Goal: Information Seeking & Learning: Learn about a topic

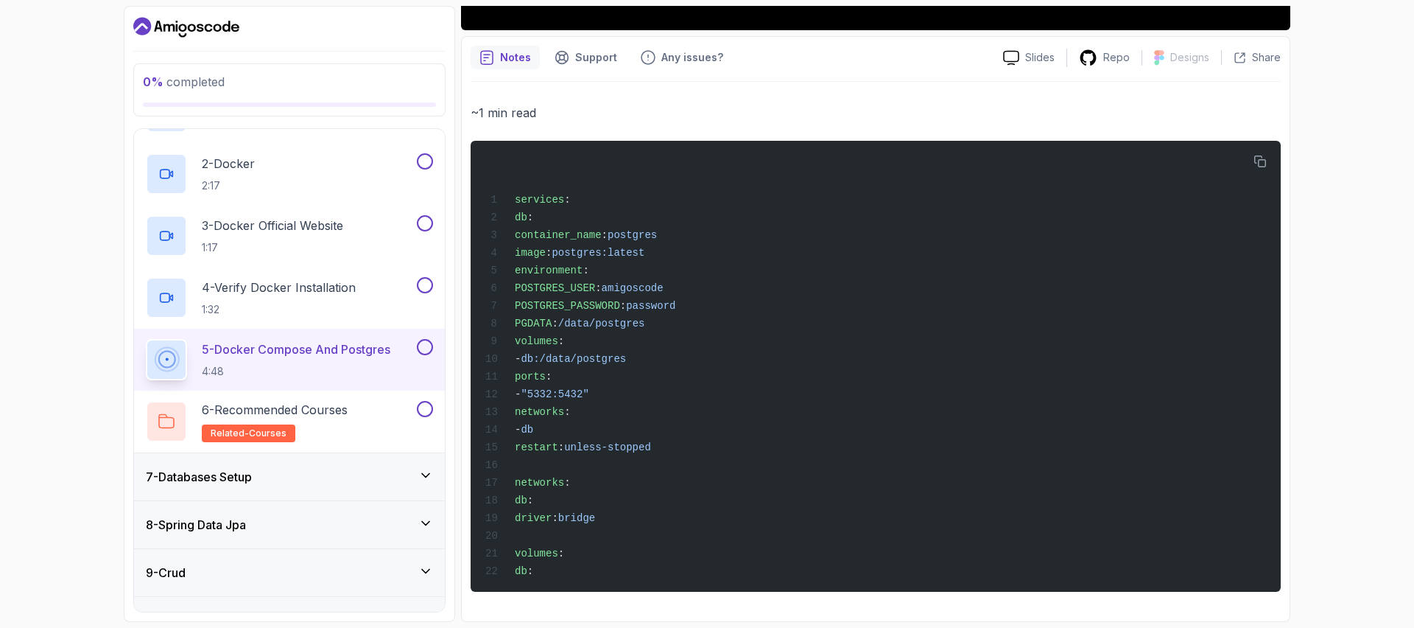
scroll to position [373, 0]
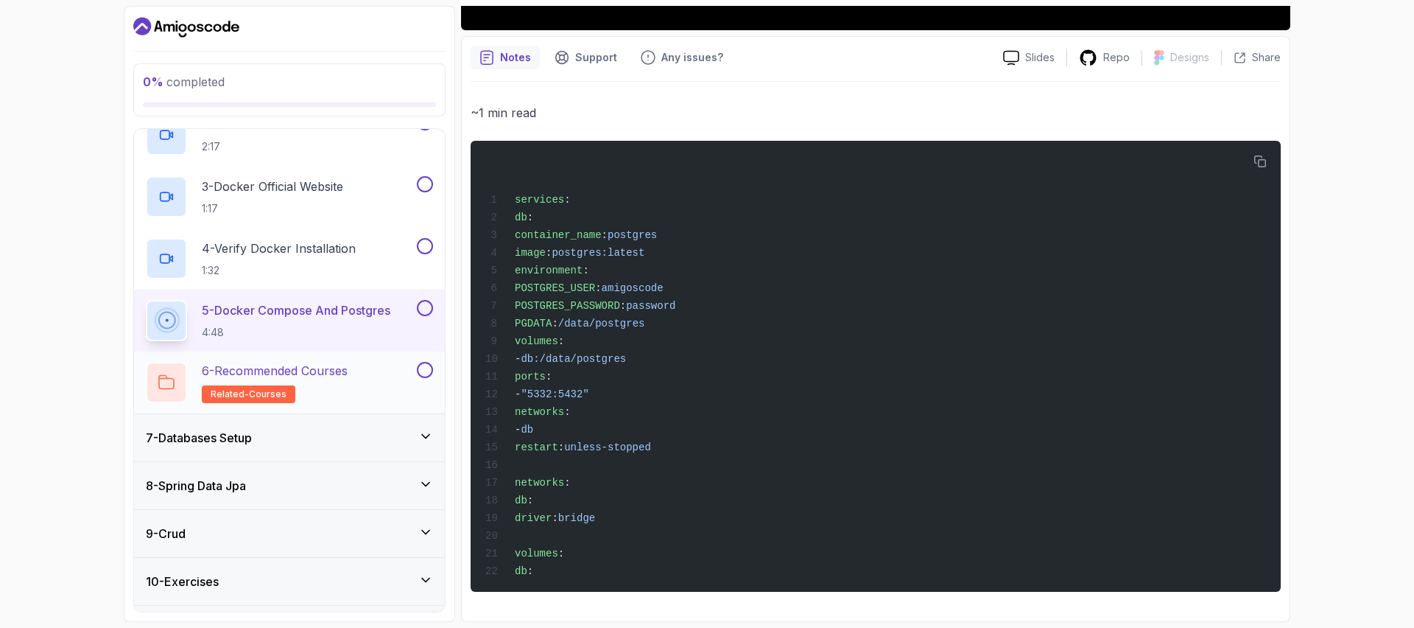
click at [326, 381] on h2 "6 - Recommended Courses related-courses" at bounding box center [275, 382] width 146 height 41
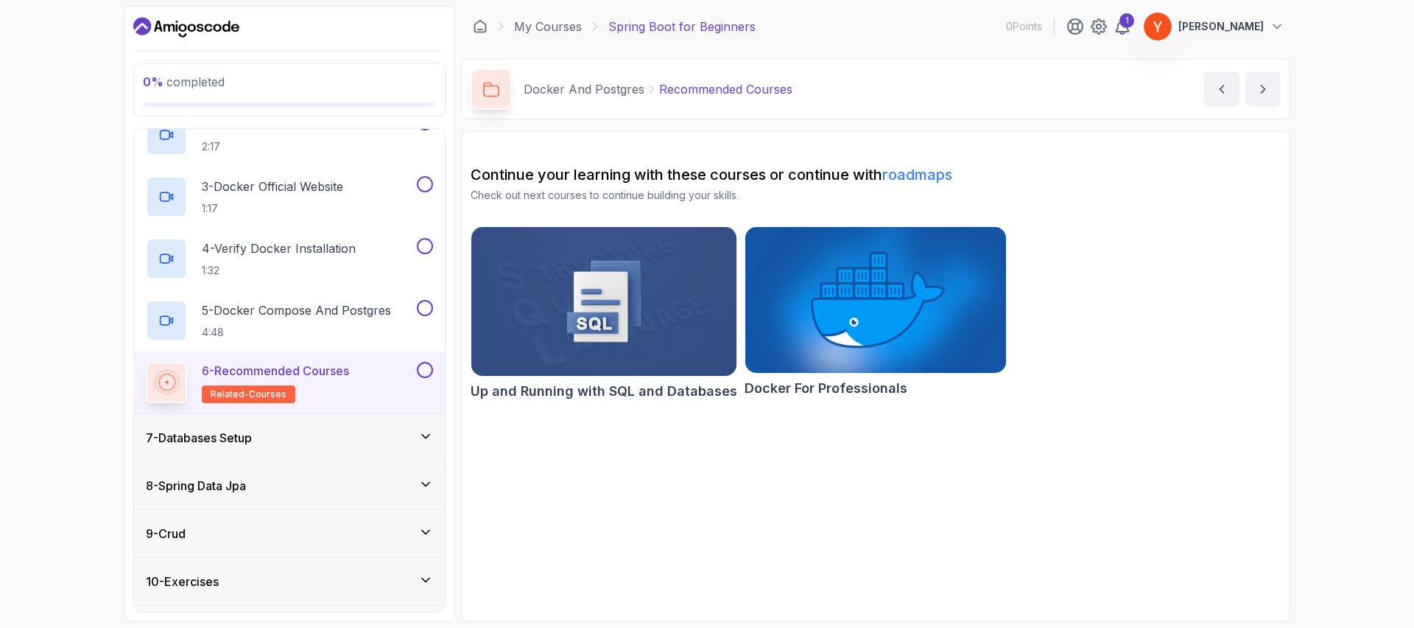
click at [834, 464] on section "Continue your learning with these courses or continue with roadmaps Check out n…" at bounding box center [875, 376] width 829 height 491
click at [288, 435] on div "7 - Databases Setup" at bounding box center [289, 438] width 287 height 18
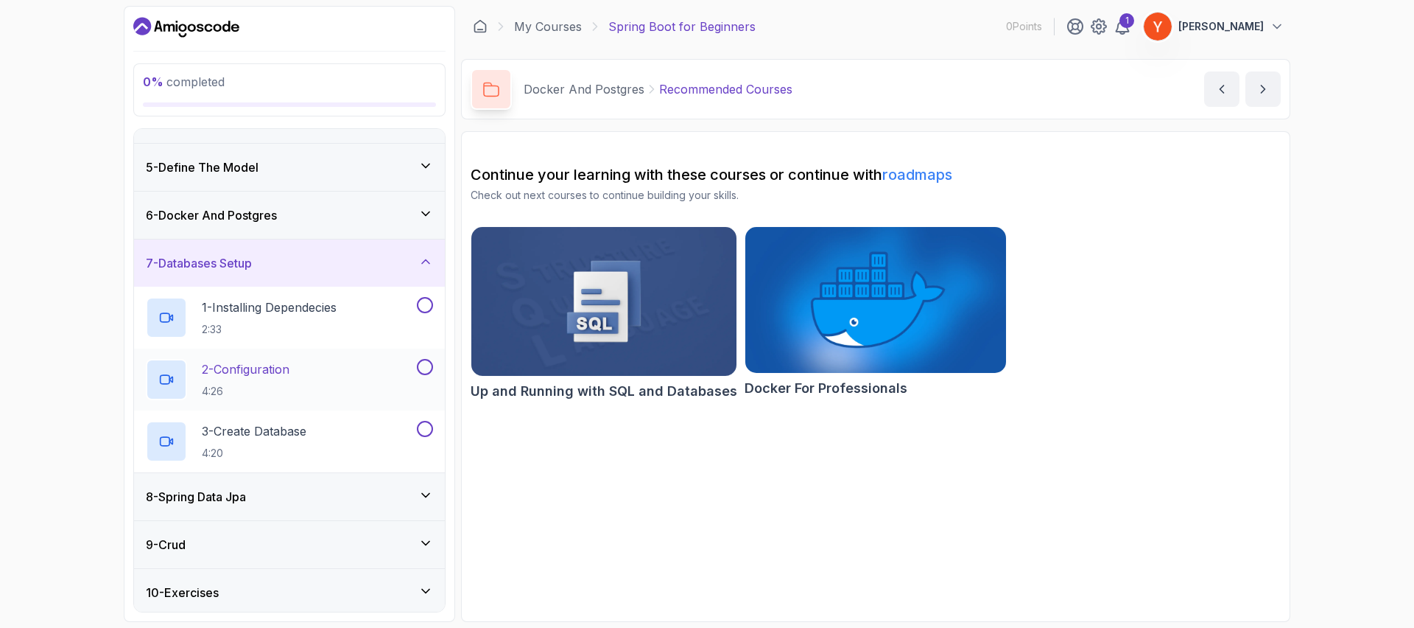
scroll to position [180, 0]
click at [290, 485] on div "8 - Spring Data Jpa" at bounding box center [289, 493] width 287 height 18
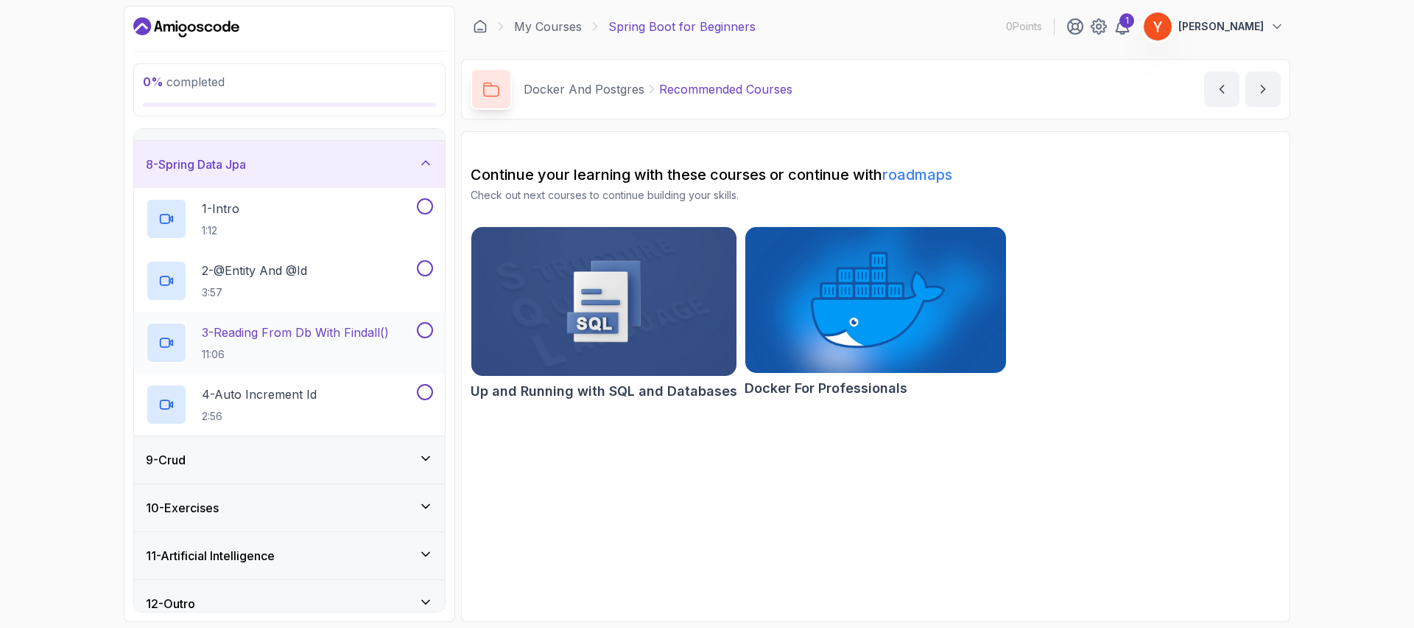
scroll to position [338, 0]
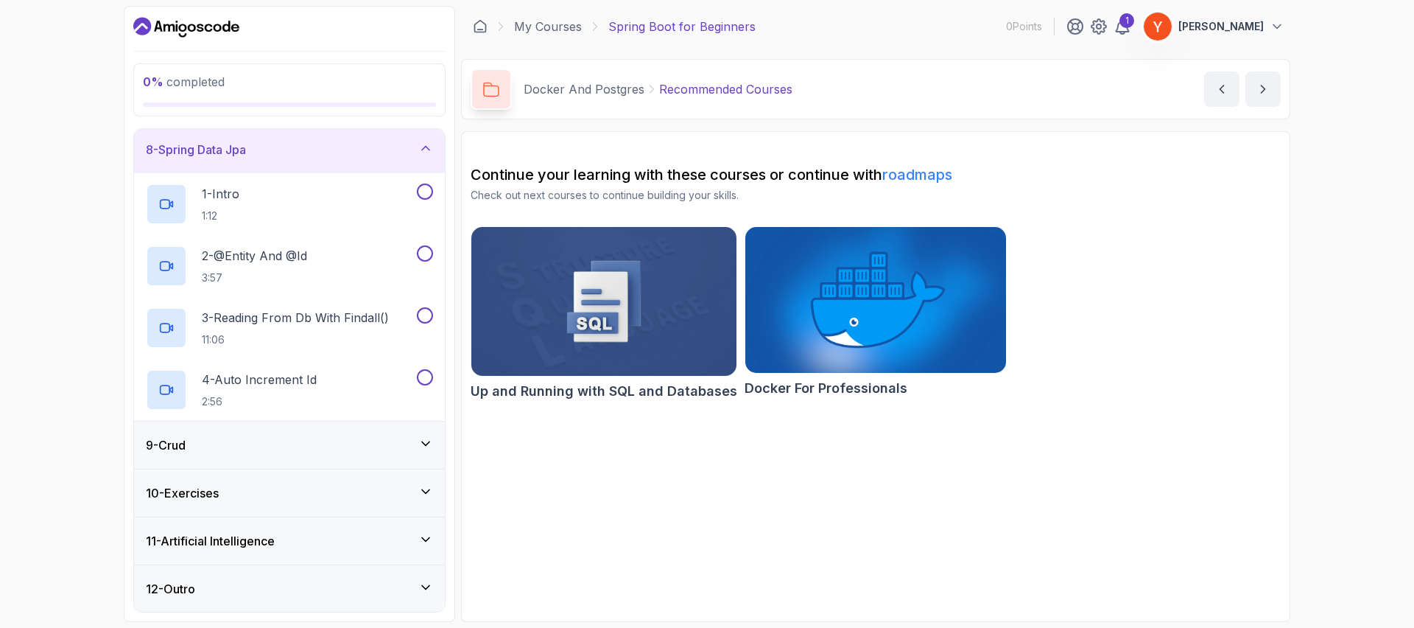
click at [280, 477] on div "10 - Exercises" at bounding box center [289, 492] width 311 height 47
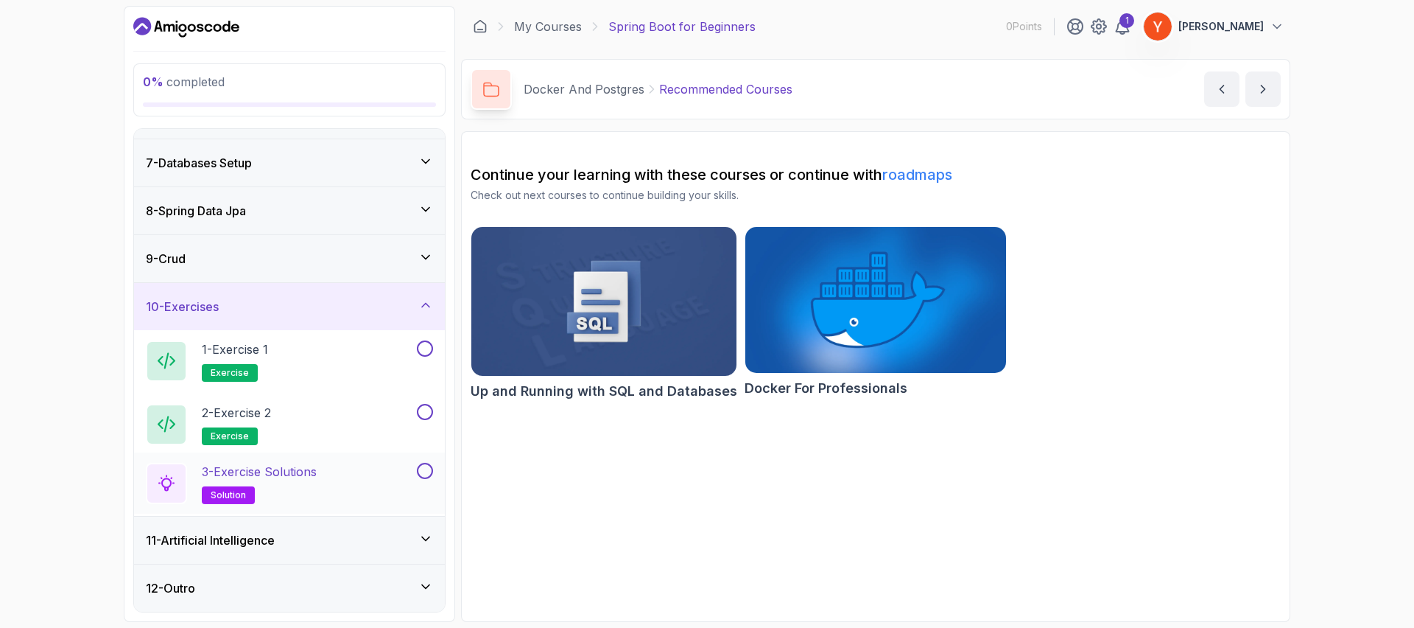
scroll to position [276, 0]
click at [301, 547] on div "11 - Artificial Intelligence" at bounding box center [289, 541] width 287 height 18
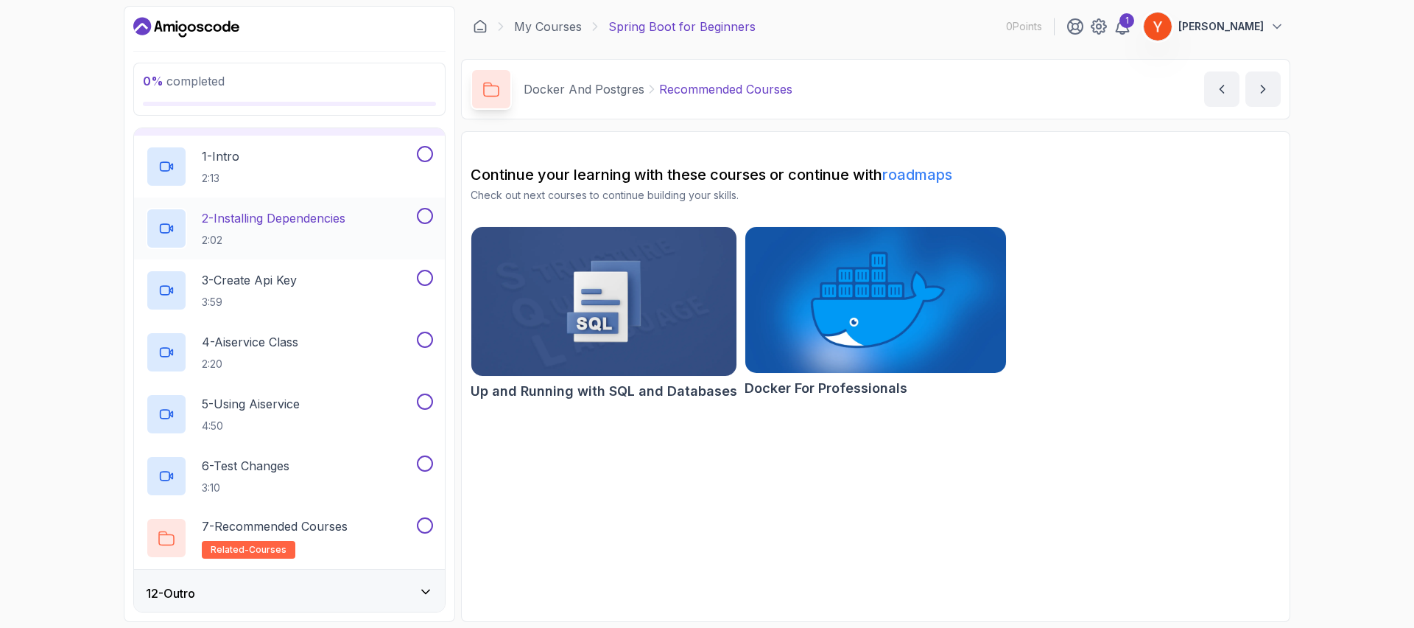
scroll to position [524, 0]
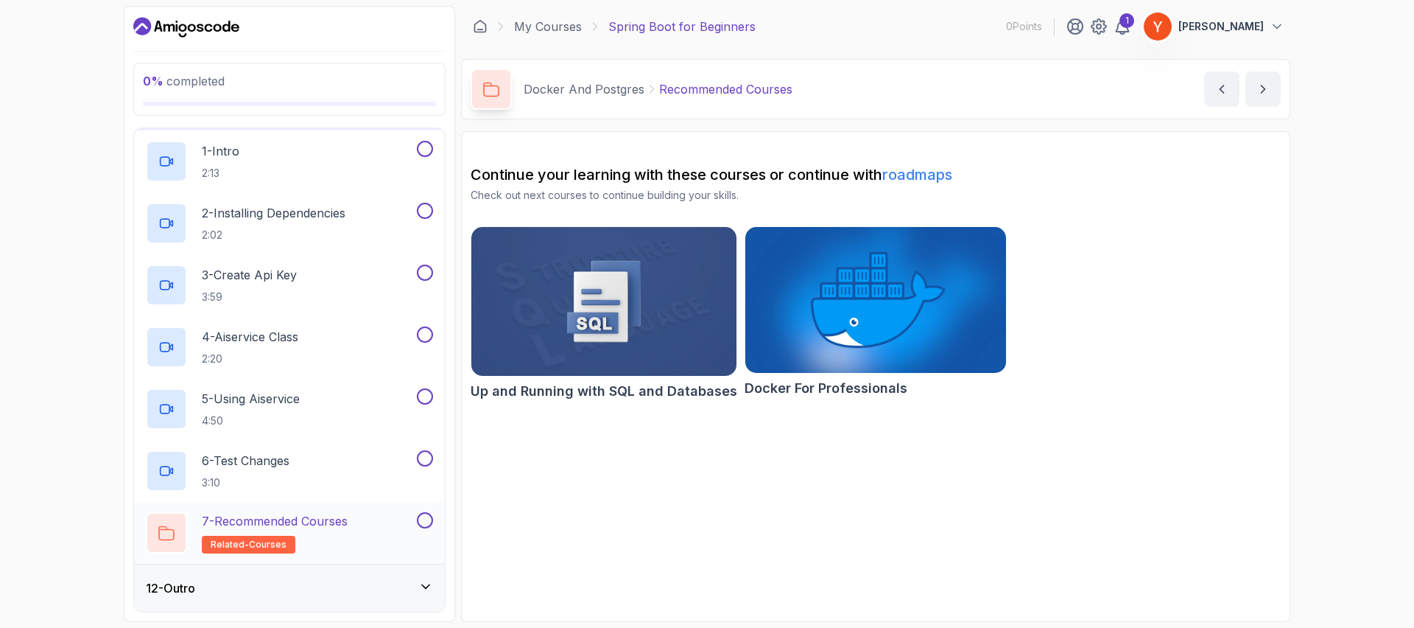
click at [326, 538] on h2 "7 - Recommended Courses related-courses" at bounding box center [275, 532] width 146 height 41
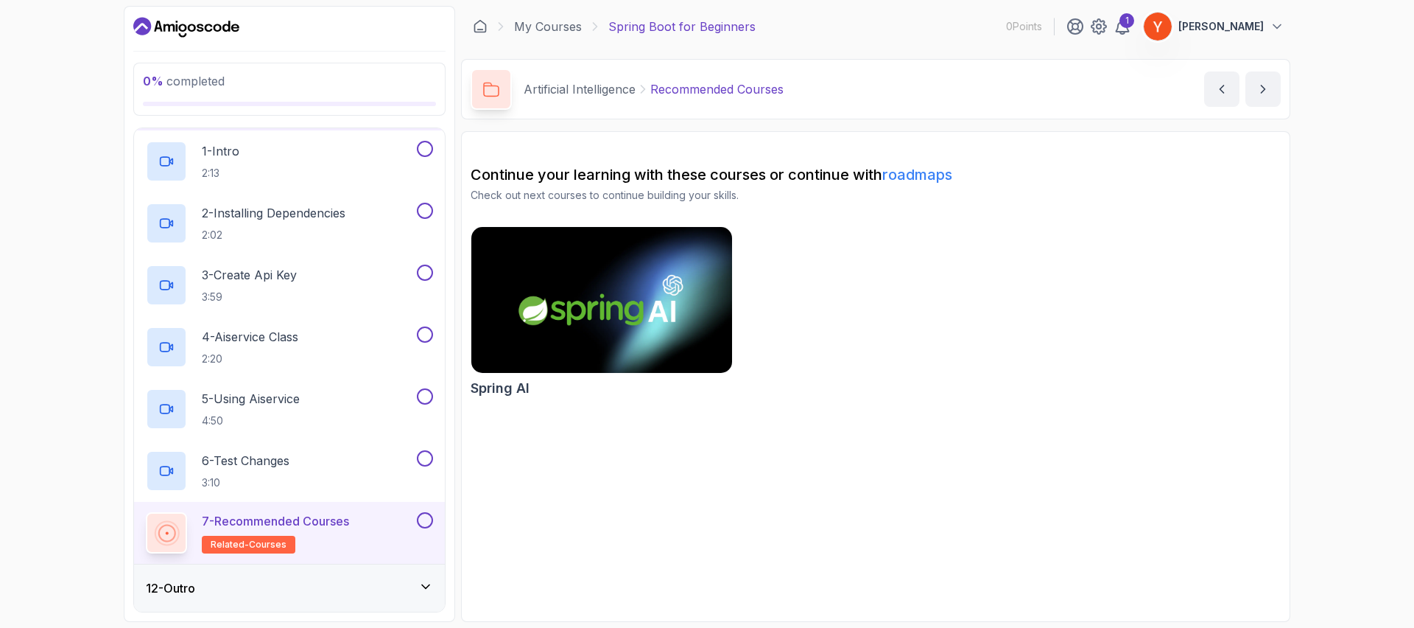
click at [285, 590] on div "12 - Outro" at bounding box center [289, 588] width 287 height 18
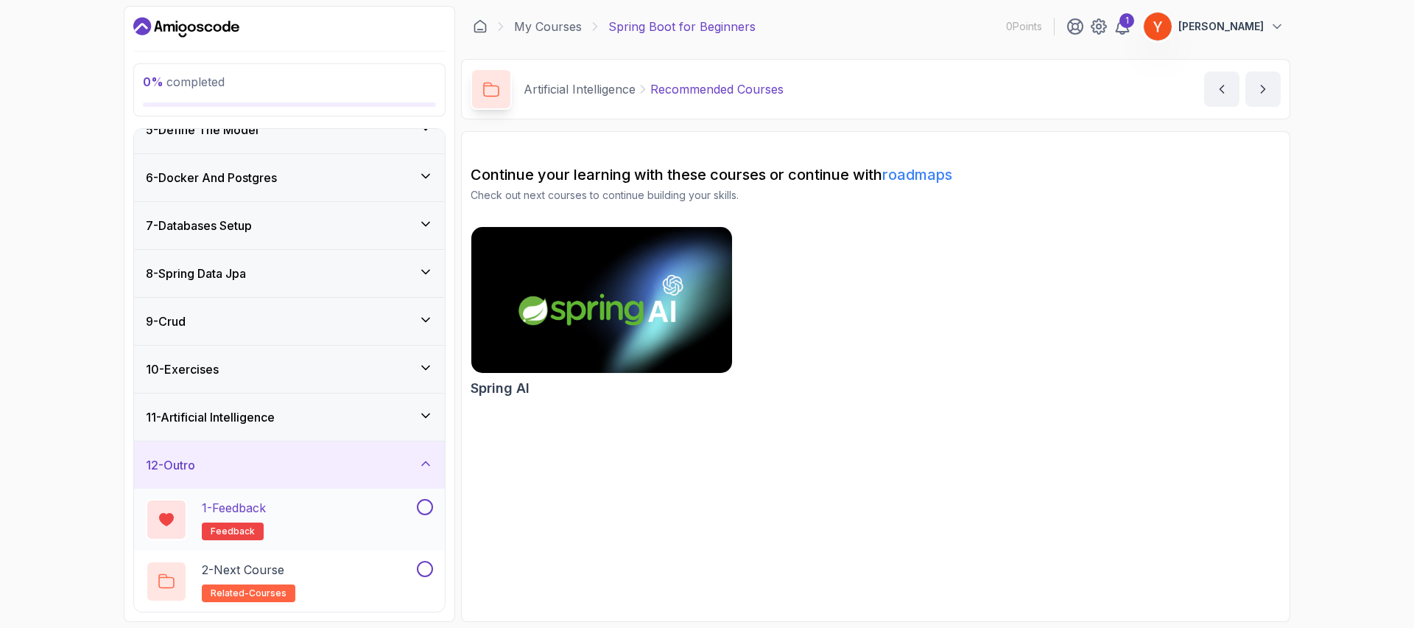
scroll to position [214, 0]
click at [345, 581] on div "2 - Next Course related-courses" at bounding box center [280, 581] width 268 height 41
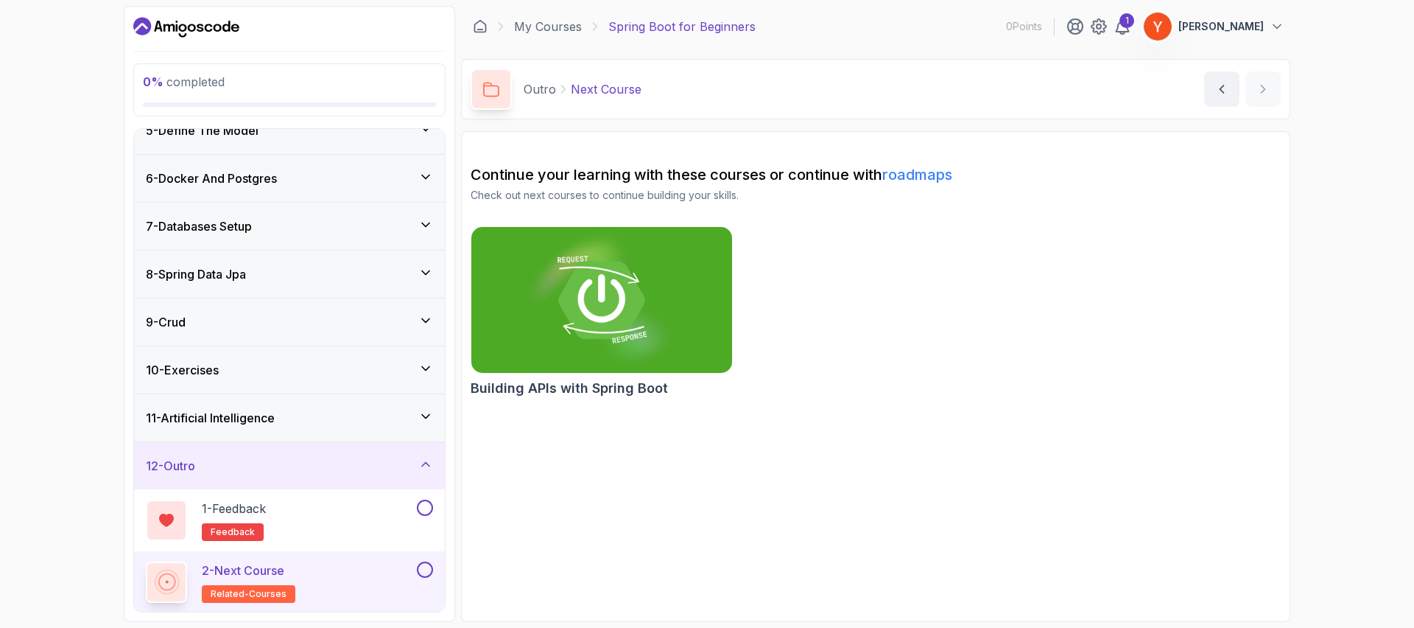
click at [673, 464] on section "Continue your learning with these courses or continue with roadmaps Check out n…" at bounding box center [875, 376] width 829 height 491
click at [626, 452] on section "Continue your learning with these courses or continue with roadmaps Check out n…" at bounding box center [875, 376] width 829 height 491
click at [941, 281] on div "Building APIs with Spring Boot" at bounding box center [876, 314] width 810 height 177
click at [987, 317] on div "Building APIs with Spring Boot" at bounding box center [876, 314] width 810 height 177
click at [877, 365] on div "Building APIs with Spring Boot" at bounding box center [876, 314] width 810 height 177
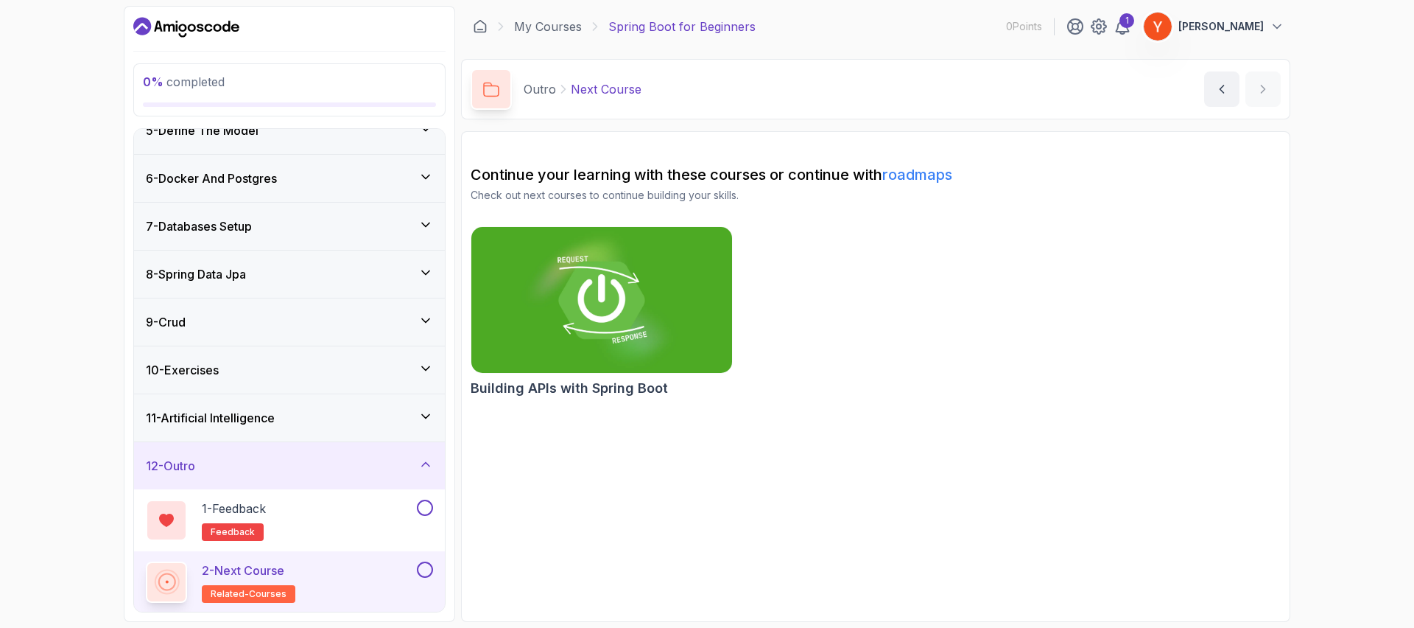
click at [877, 327] on div "Building APIs with Spring Boot" at bounding box center [876, 314] width 810 height 177
click at [879, 368] on div "Building APIs with Spring Boot" at bounding box center [876, 314] width 810 height 177
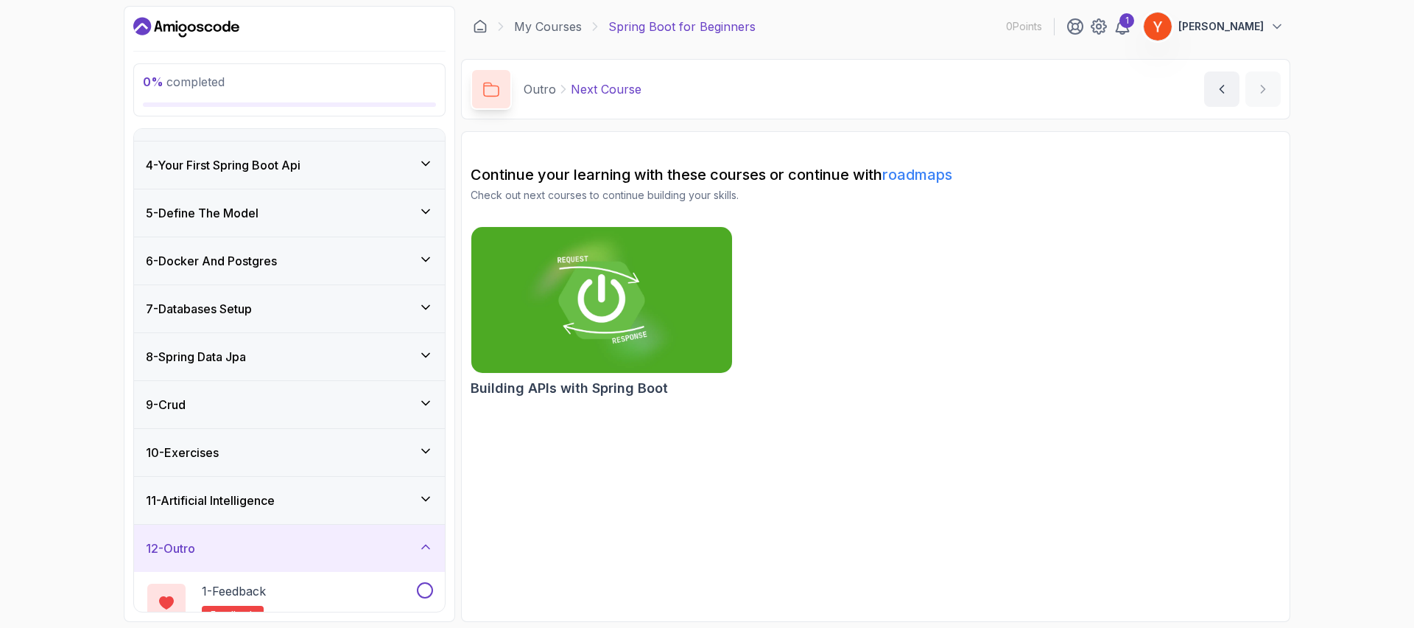
scroll to position [144, 0]
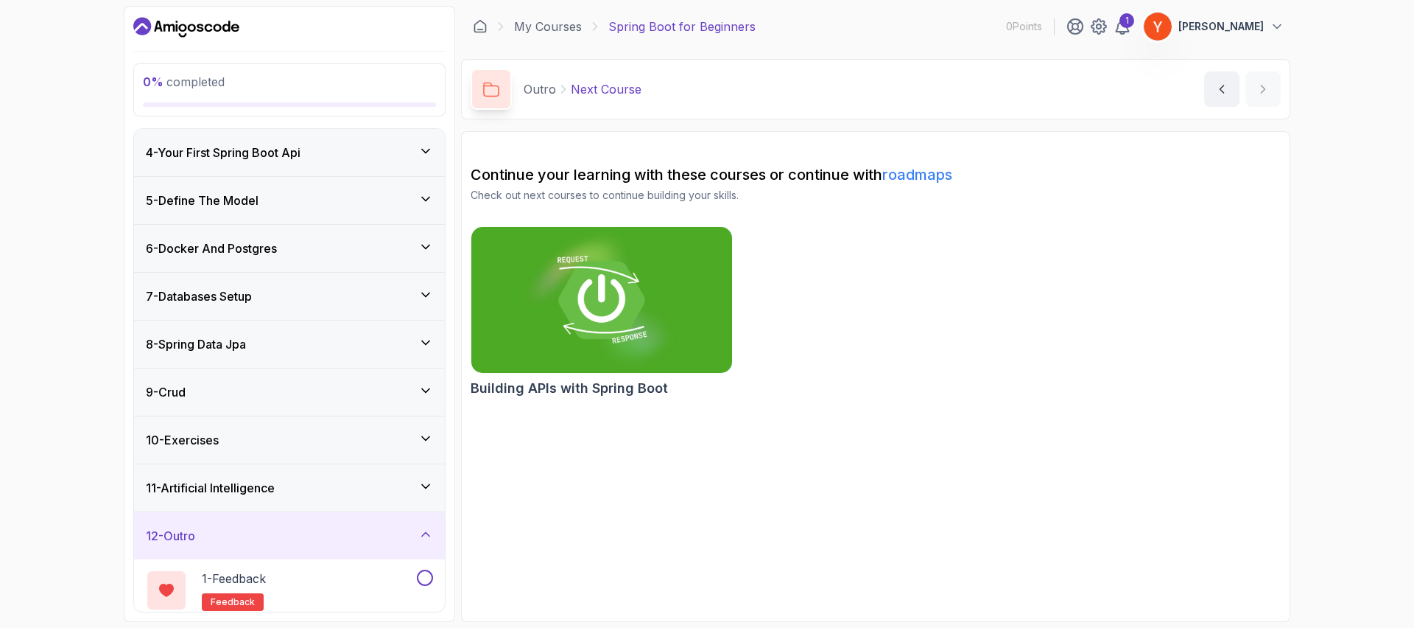
click at [270, 451] on div "10 - Exercises" at bounding box center [289, 439] width 311 height 47
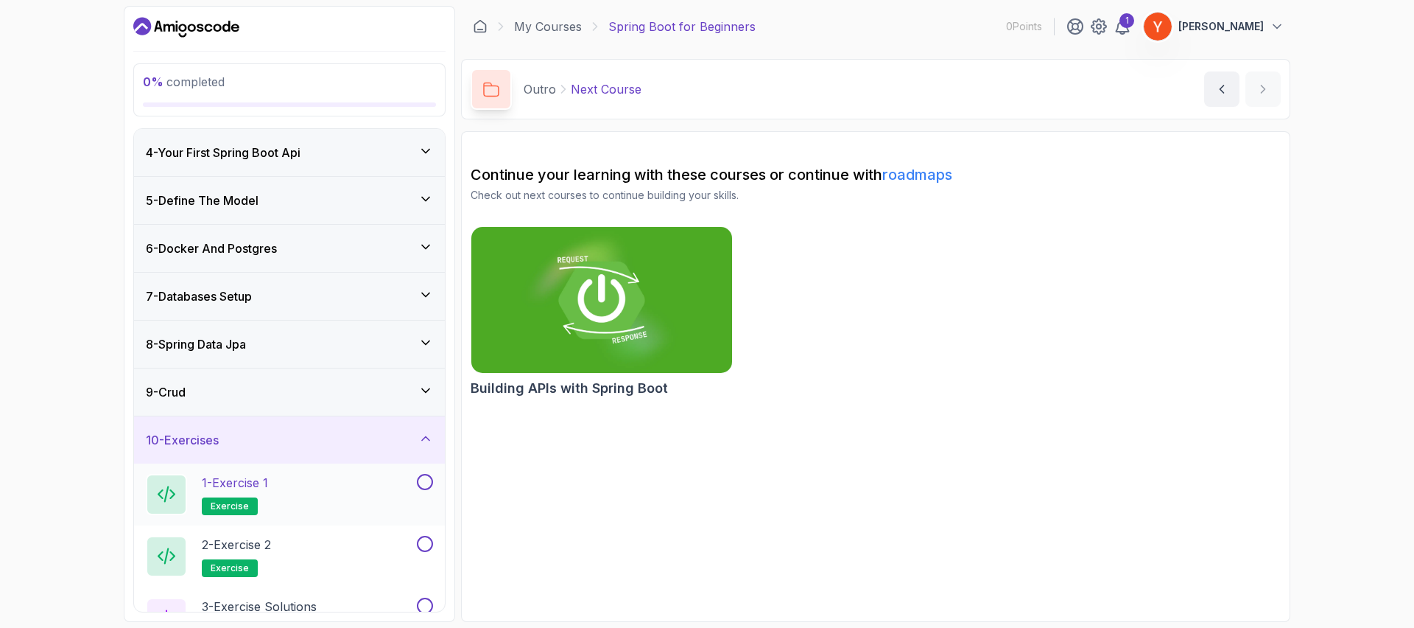
click at [276, 480] on div "1 - Exercise 1 exercise" at bounding box center [280, 494] width 268 height 41
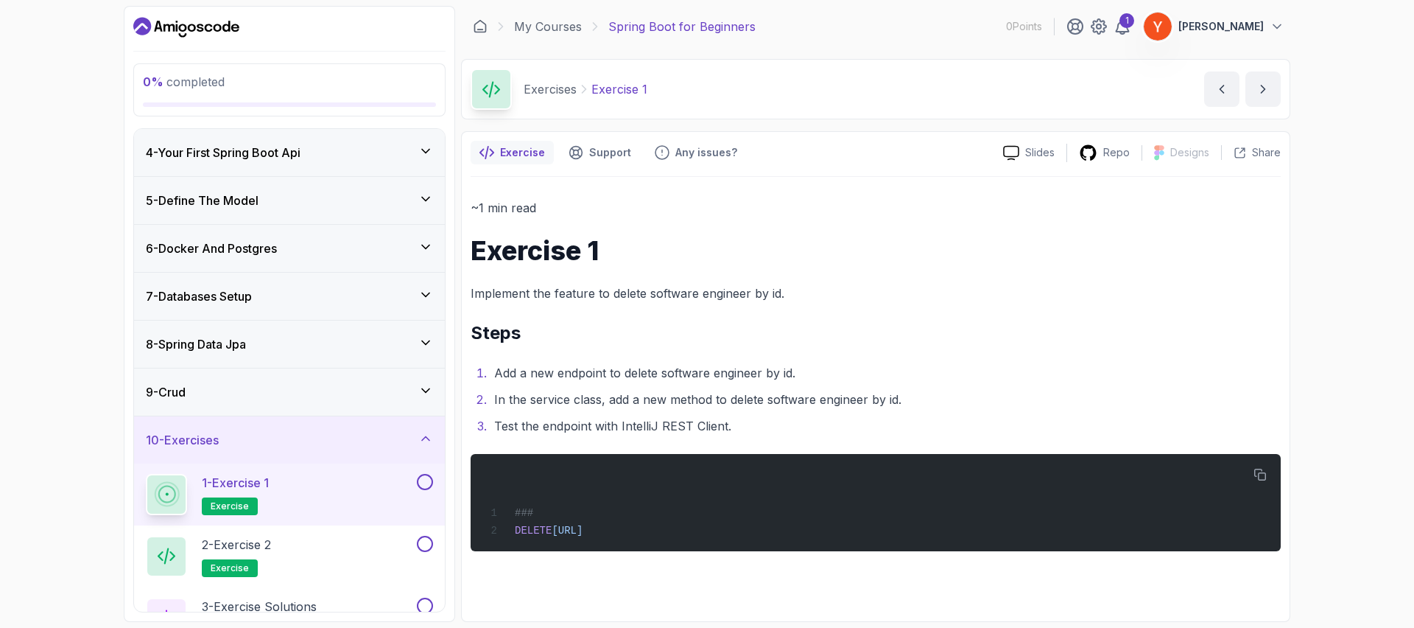
click at [688, 337] on h2 "Steps" at bounding box center [876, 333] width 810 height 24
click at [735, 340] on h2 "Steps" at bounding box center [876, 333] width 810 height 24
click at [694, 337] on h2 "Steps" at bounding box center [876, 333] width 810 height 24
click at [333, 540] on div "2 - Exercise 2 exercise" at bounding box center [280, 556] width 268 height 41
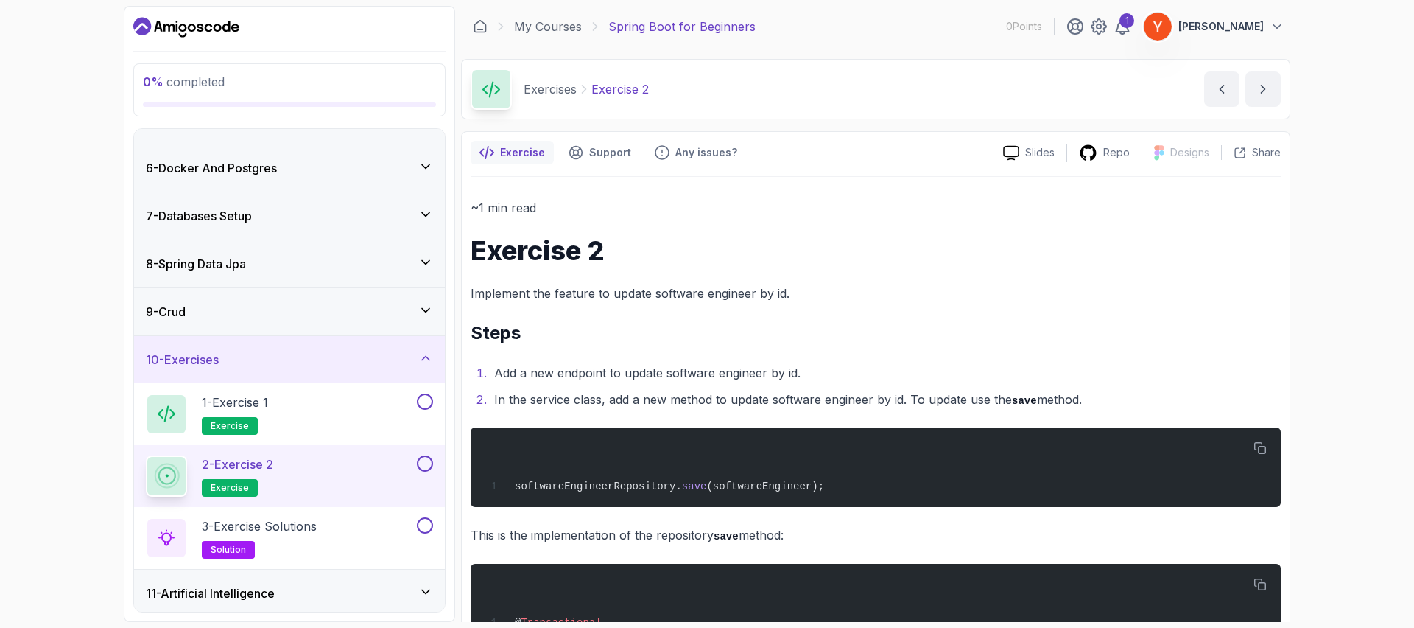
scroll to position [232, 0]
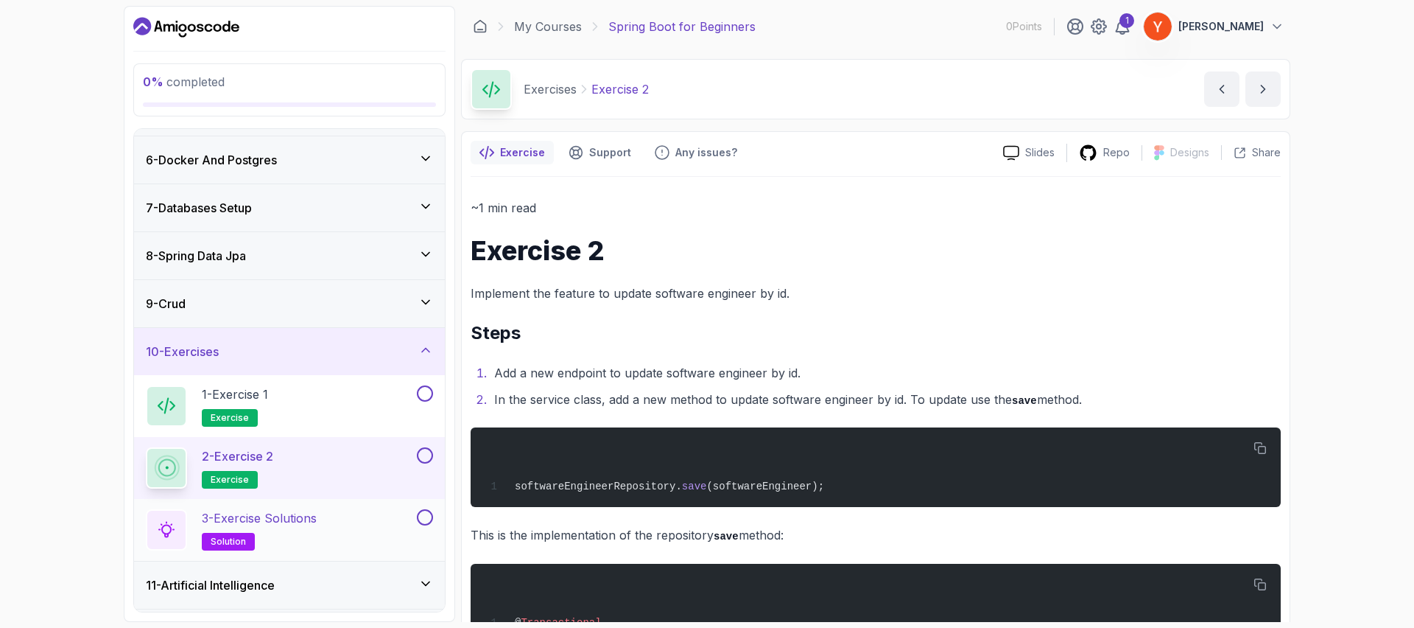
click at [281, 533] on h2 "3 - Exercise Solutions solution" at bounding box center [259, 529] width 115 height 41
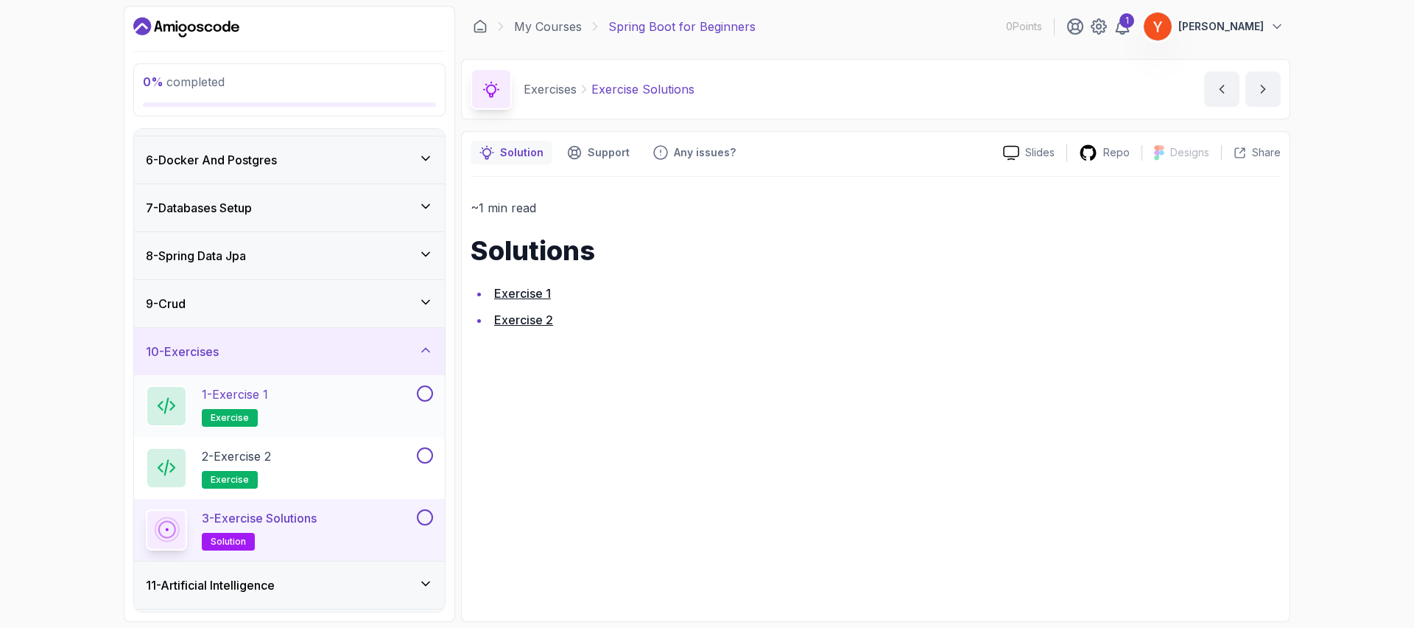
click at [302, 409] on div "1 - Exercise 1 exercise" at bounding box center [280, 405] width 268 height 41
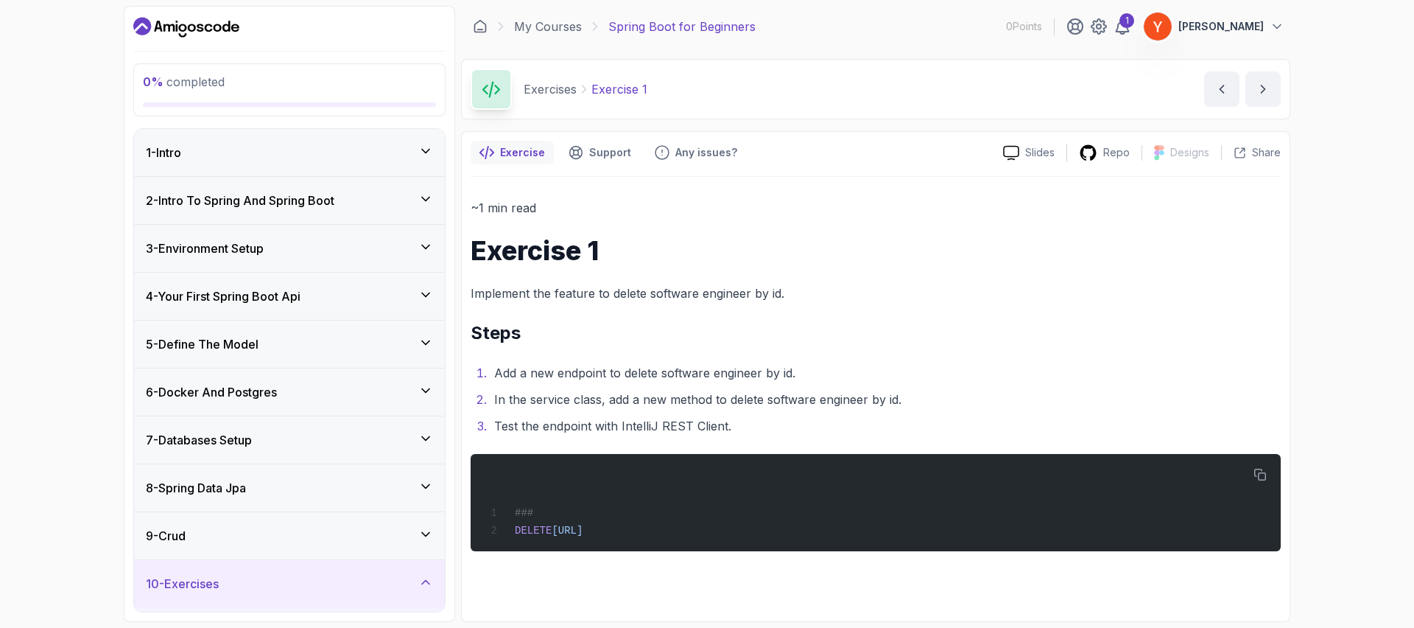
click at [284, 391] on div "6 - Docker And Postgres" at bounding box center [289, 392] width 287 height 18
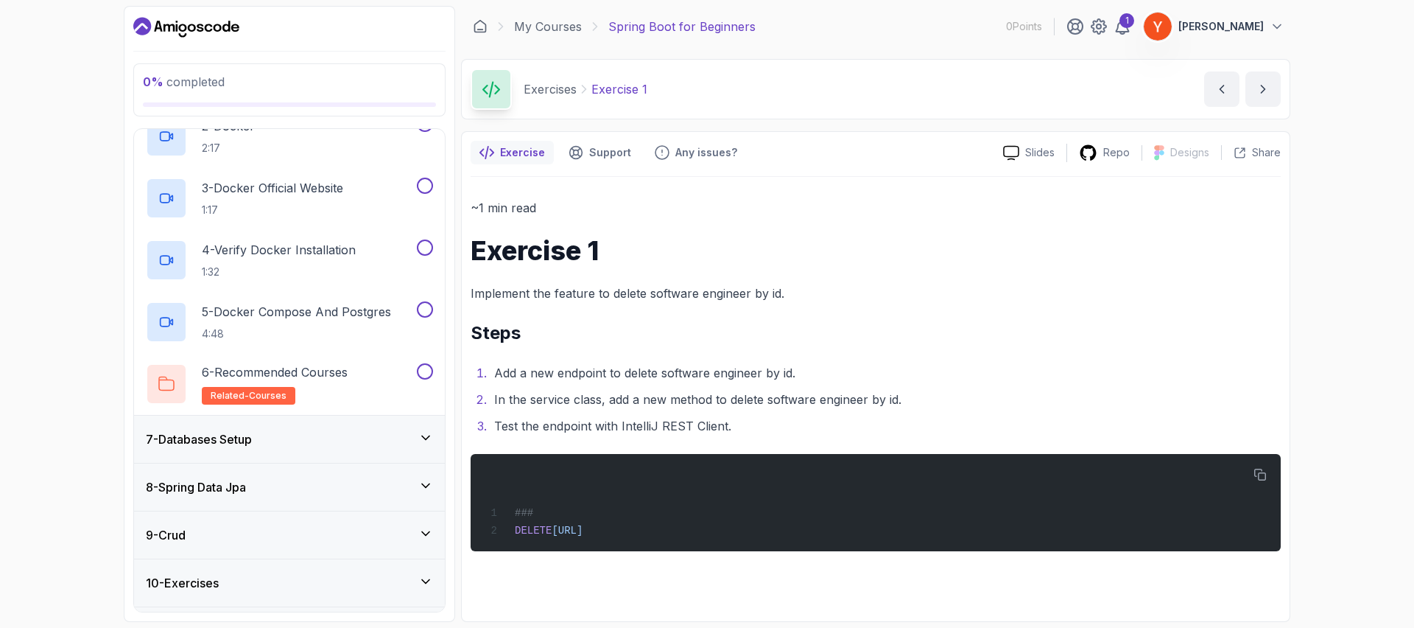
scroll to position [376, 0]
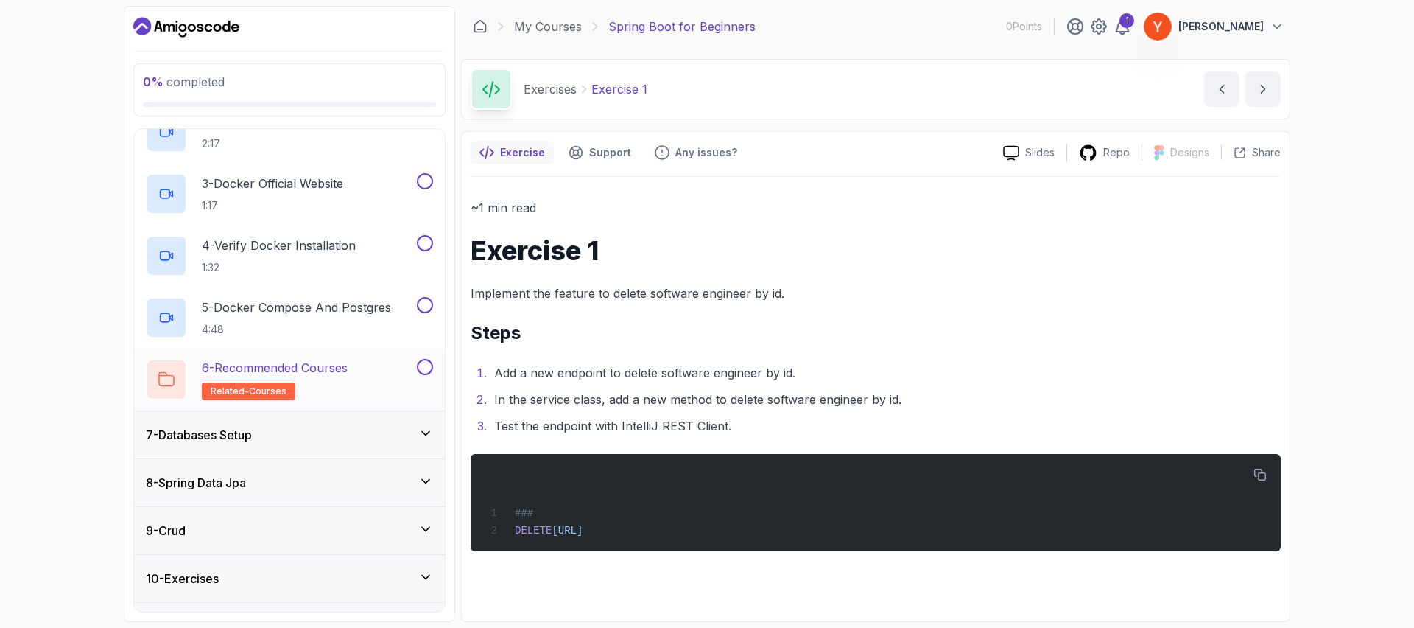
click at [320, 368] on p "6 - Recommended Courses" at bounding box center [275, 368] width 146 height 18
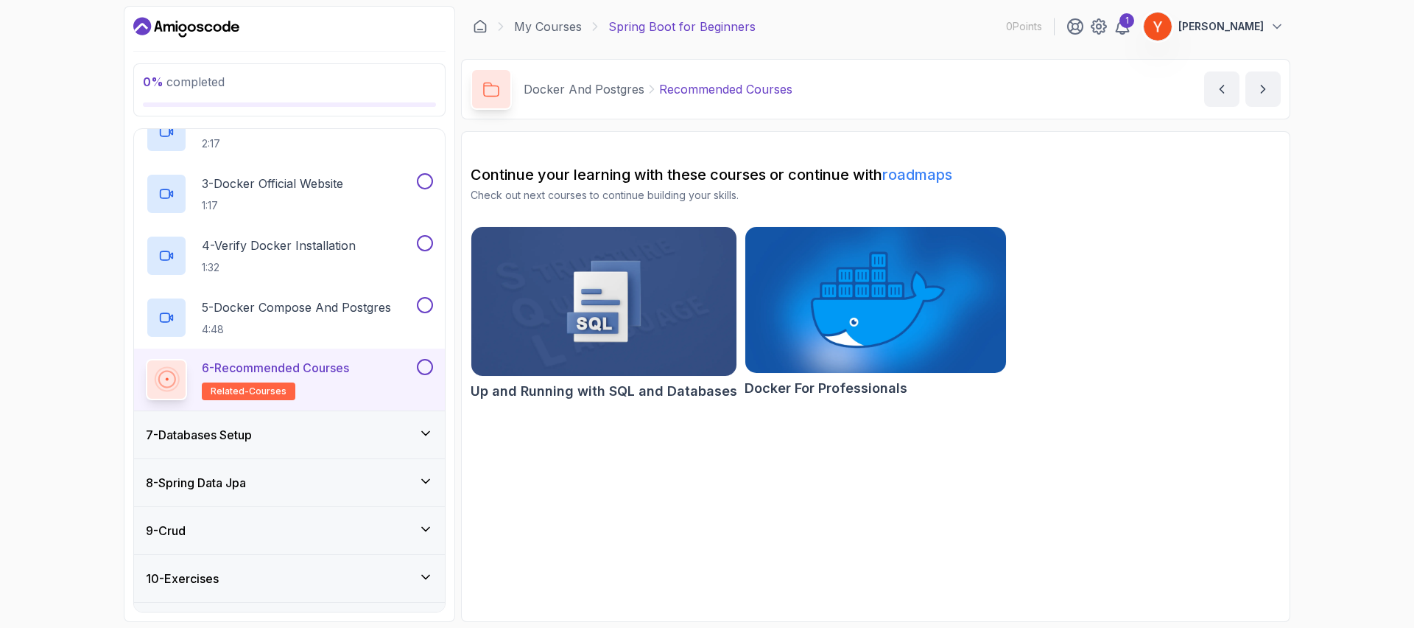
click at [610, 473] on section "Continue your learning with these courses or continue with roadmaps Check out n…" at bounding box center [875, 376] width 829 height 491
click at [735, 463] on section "Continue your learning with these courses or continue with roadmaps Check out n…" at bounding box center [875, 376] width 829 height 491
click at [732, 429] on section "Continue your learning with these courses or continue with roadmaps Check out n…" at bounding box center [875, 376] width 829 height 491
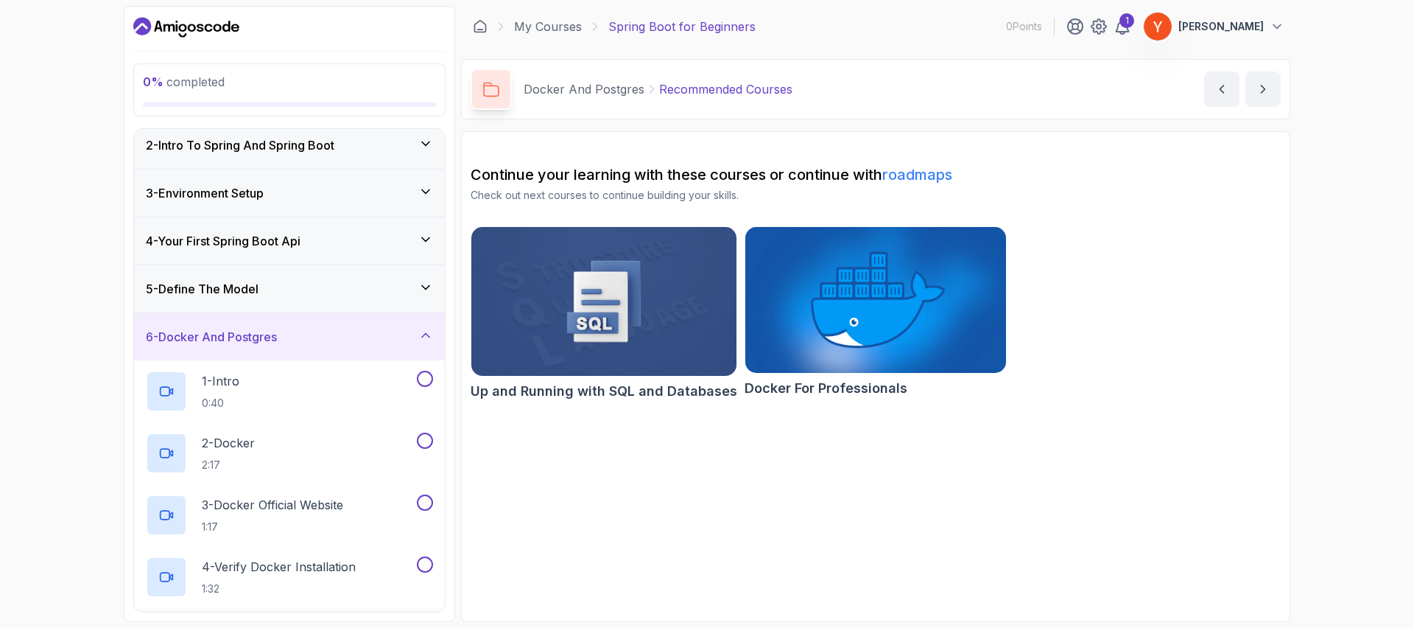
scroll to position [36, 0]
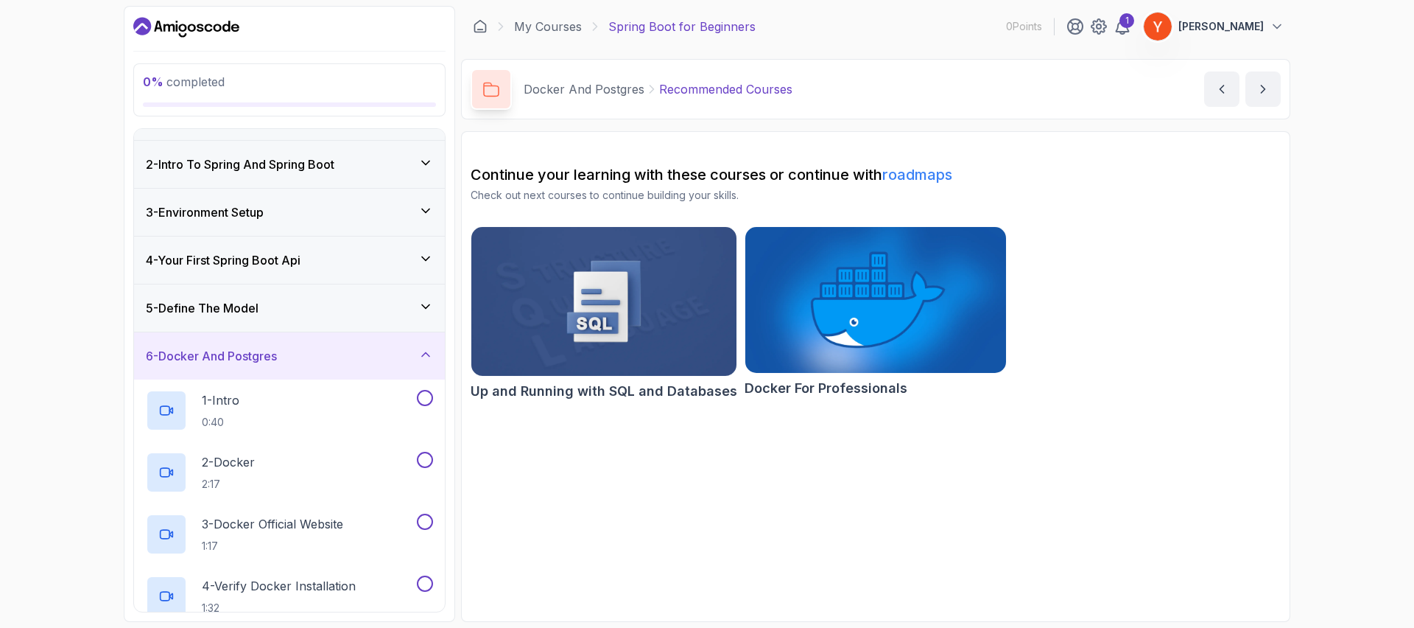
click at [298, 361] on div "6 - Docker And Postgres" at bounding box center [289, 356] width 287 height 18
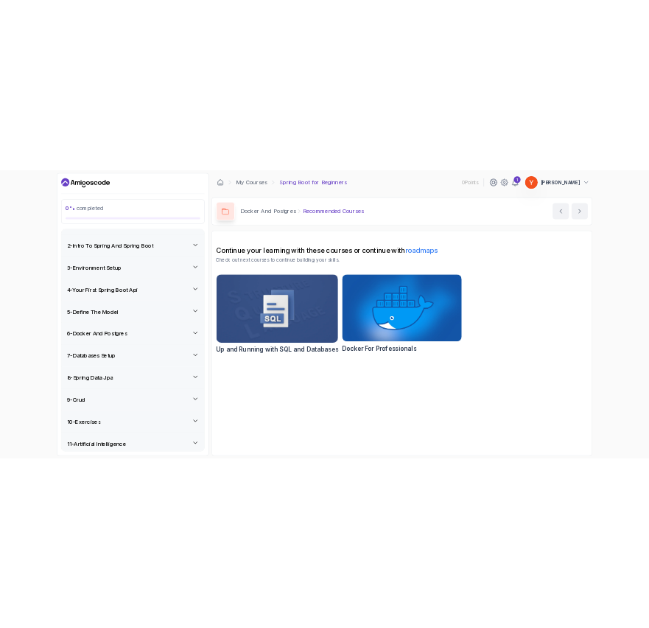
scroll to position [91, 0]
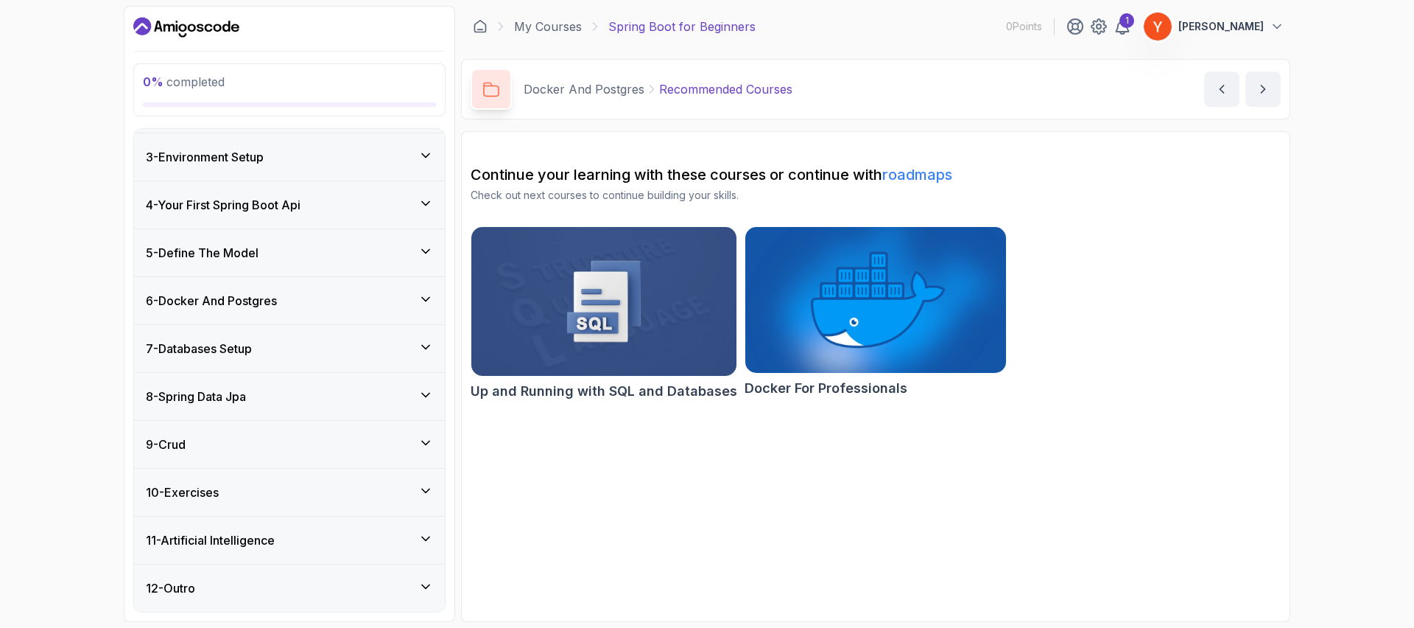
click at [271, 497] on div "10 - Exercises" at bounding box center [289, 492] width 287 height 18
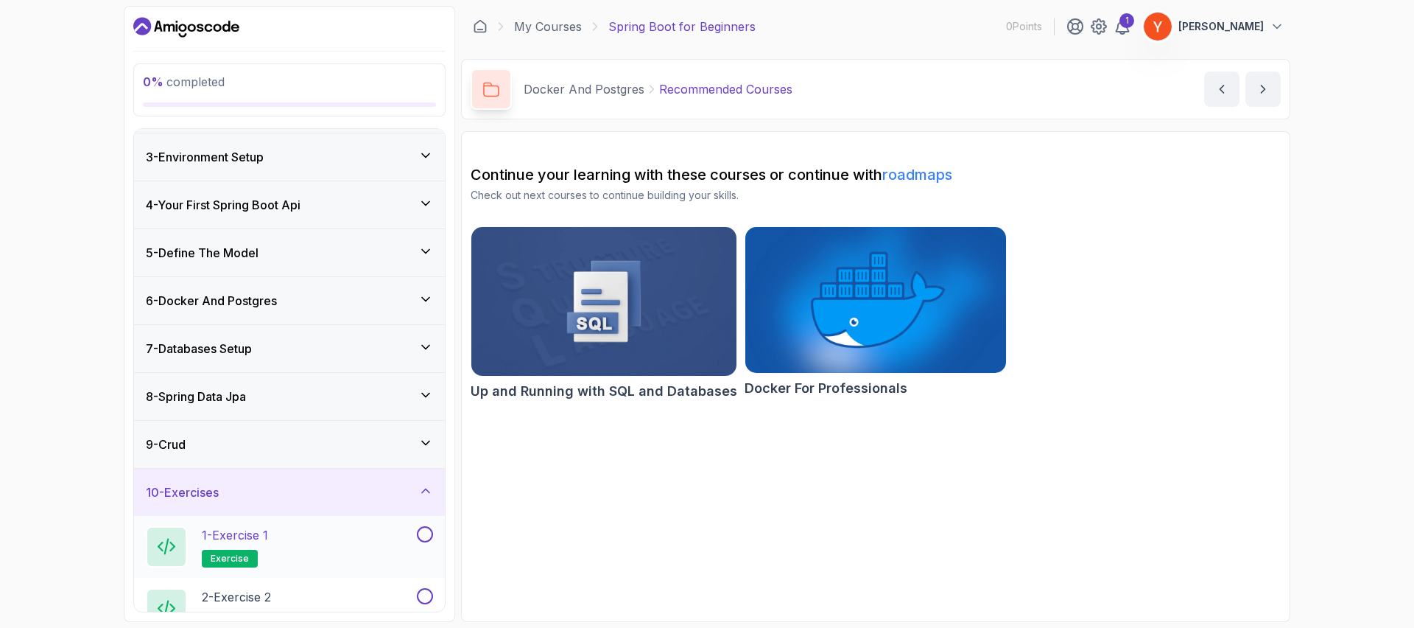
click at [274, 532] on div "1 - Exercise 1 exercise" at bounding box center [280, 546] width 268 height 41
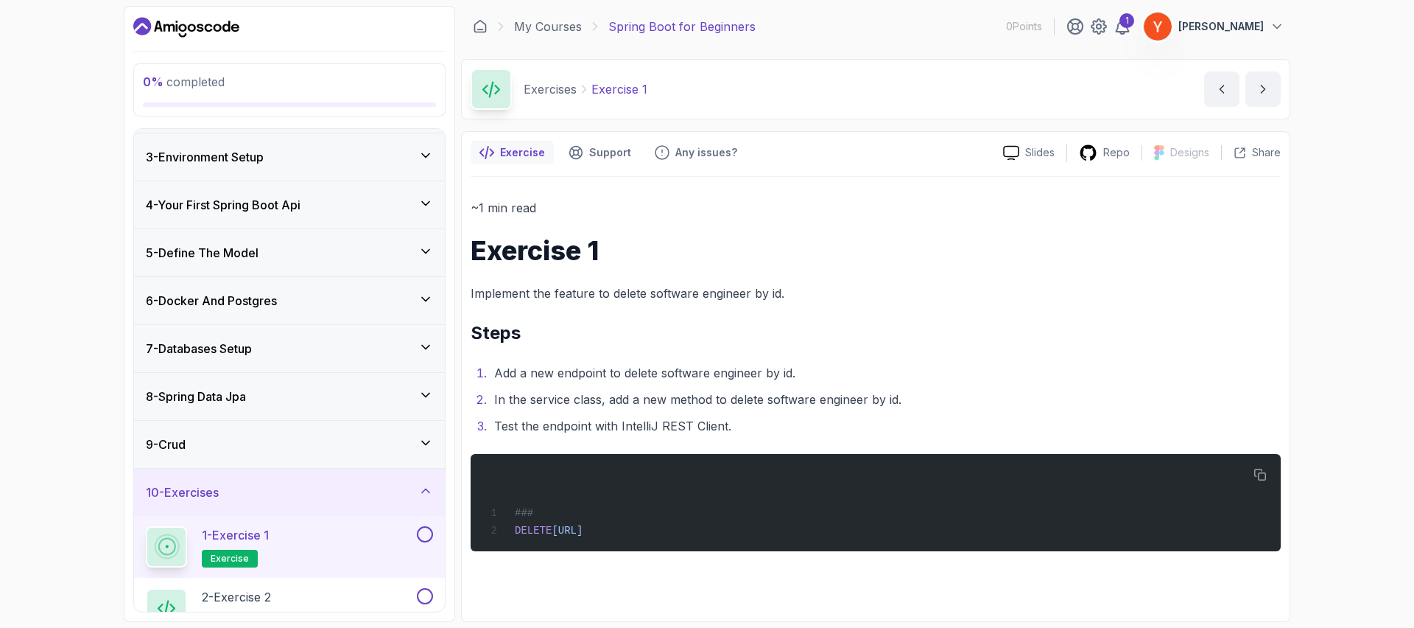
click at [727, 345] on div "~1 min read Exercise 1 Implement the feature to delete software engineer by id.…" at bounding box center [876, 374] width 810 height 354
click at [54, 326] on div "0 % completed 1 - Intro 2 - Intro To Spring And Spring Boot 3 - Environment Set…" at bounding box center [707, 314] width 1414 height 628
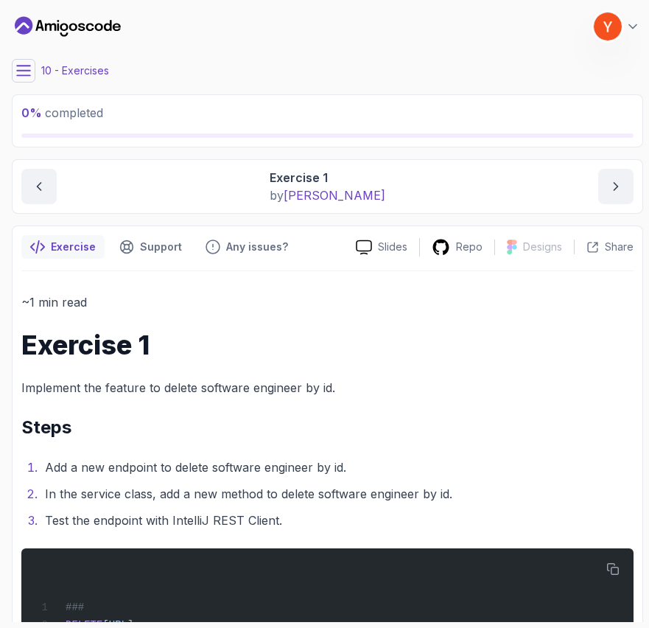
scroll to position [55, 0]
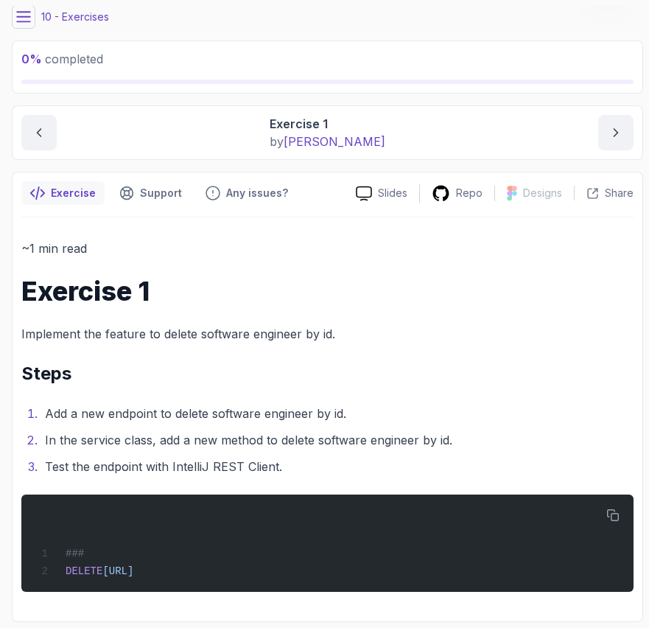
click at [43, 189] on icon "notes button" at bounding box center [37, 193] width 15 height 15
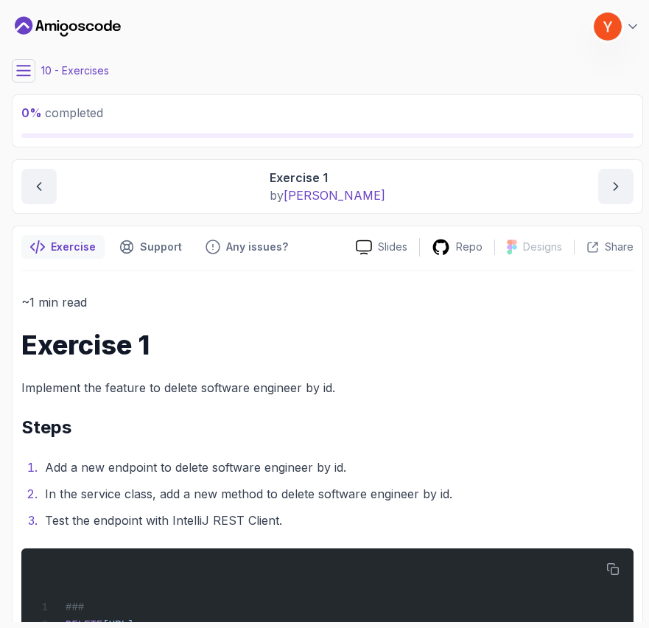
click at [21, 67] on icon at bounding box center [23, 70] width 15 height 15
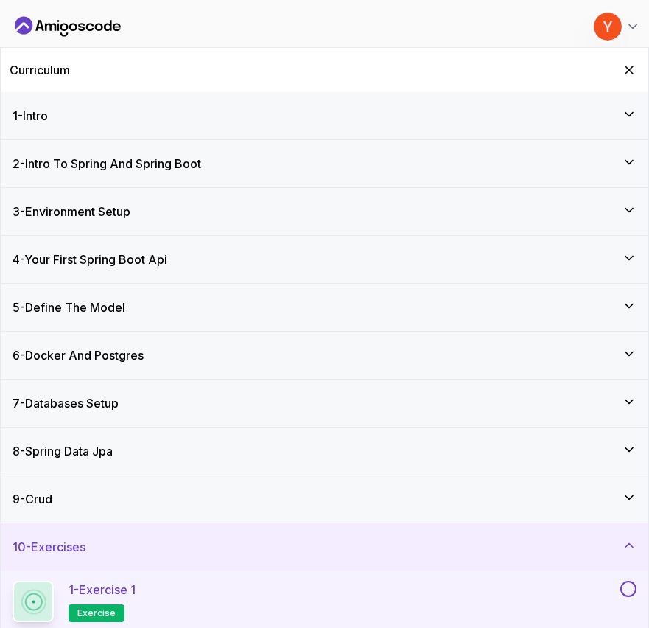
scroll to position [178, 0]
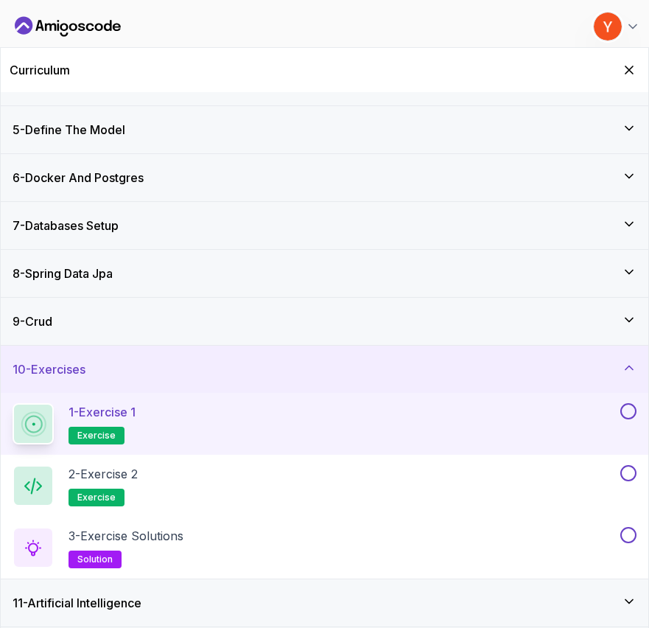
click at [622, 413] on button at bounding box center [628, 411] width 16 height 16
click at [367, 492] on div "2 - Exercise 2 exercise" at bounding box center [315, 485] width 605 height 41
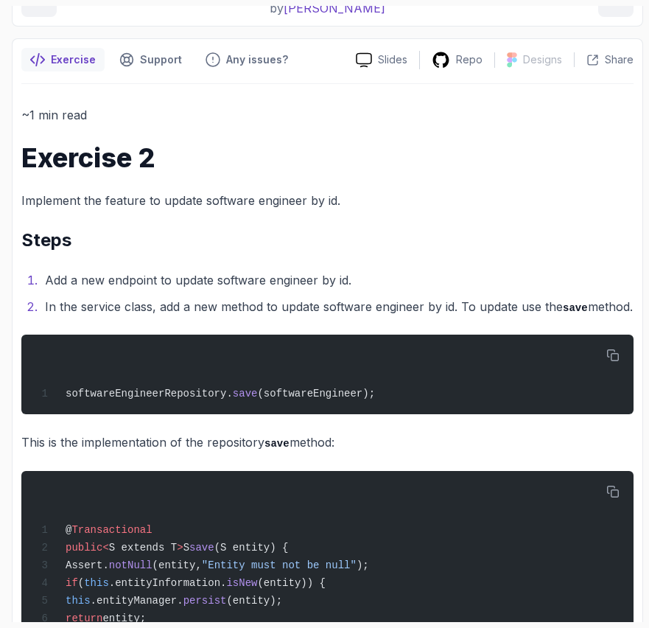
scroll to position [193, 0]
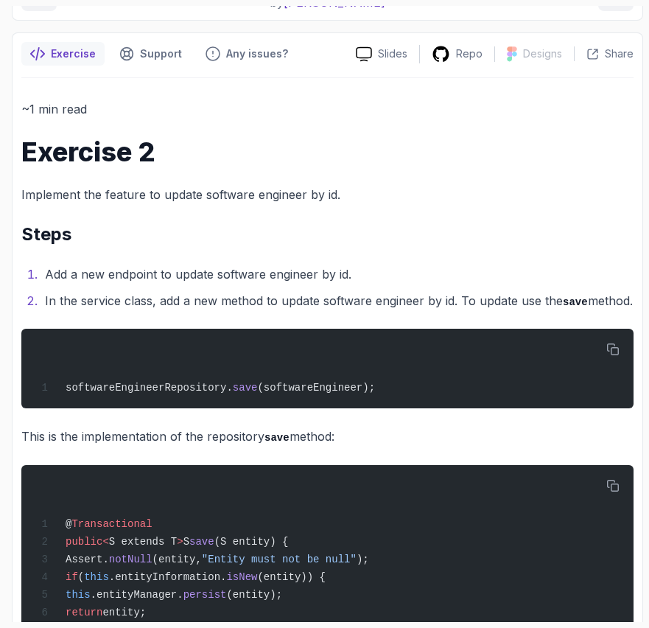
click at [275, 239] on h2 "Steps" at bounding box center [327, 234] width 612 height 24
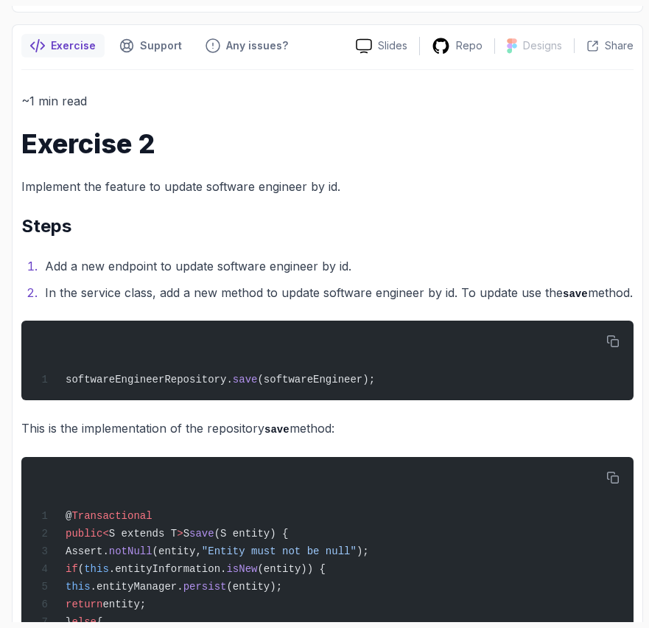
scroll to position [203, 0]
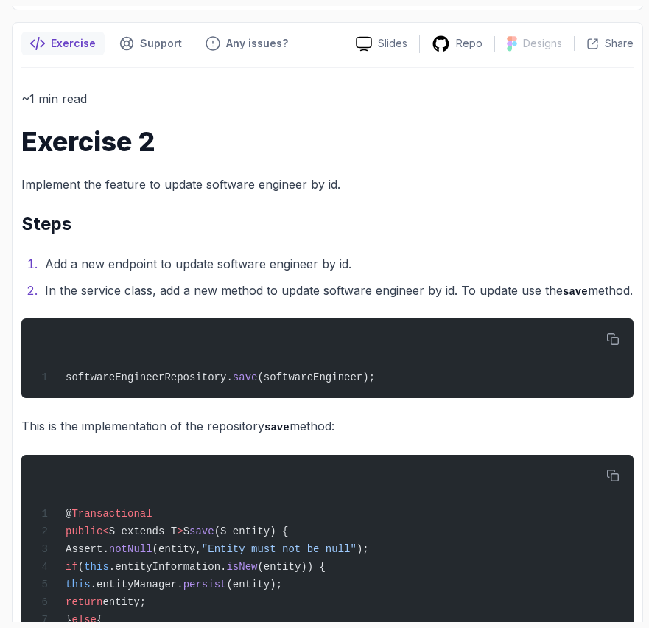
click at [229, 301] on li "In the service class, add a new method to update software engineer by id. To up…" at bounding box center [337, 290] width 593 height 21
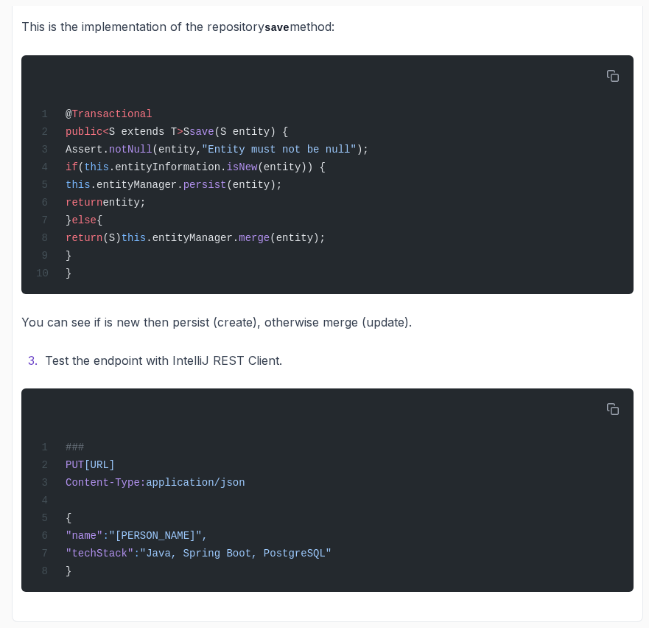
scroll to position [636, 0]
drag, startPoint x: 199, startPoint y: 533, endPoint x: 147, endPoint y: 535, distance: 52.3
click at [147, 535] on span ""John Doe"," at bounding box center [158, 536] width 99 height 12
copy span "John Doe""
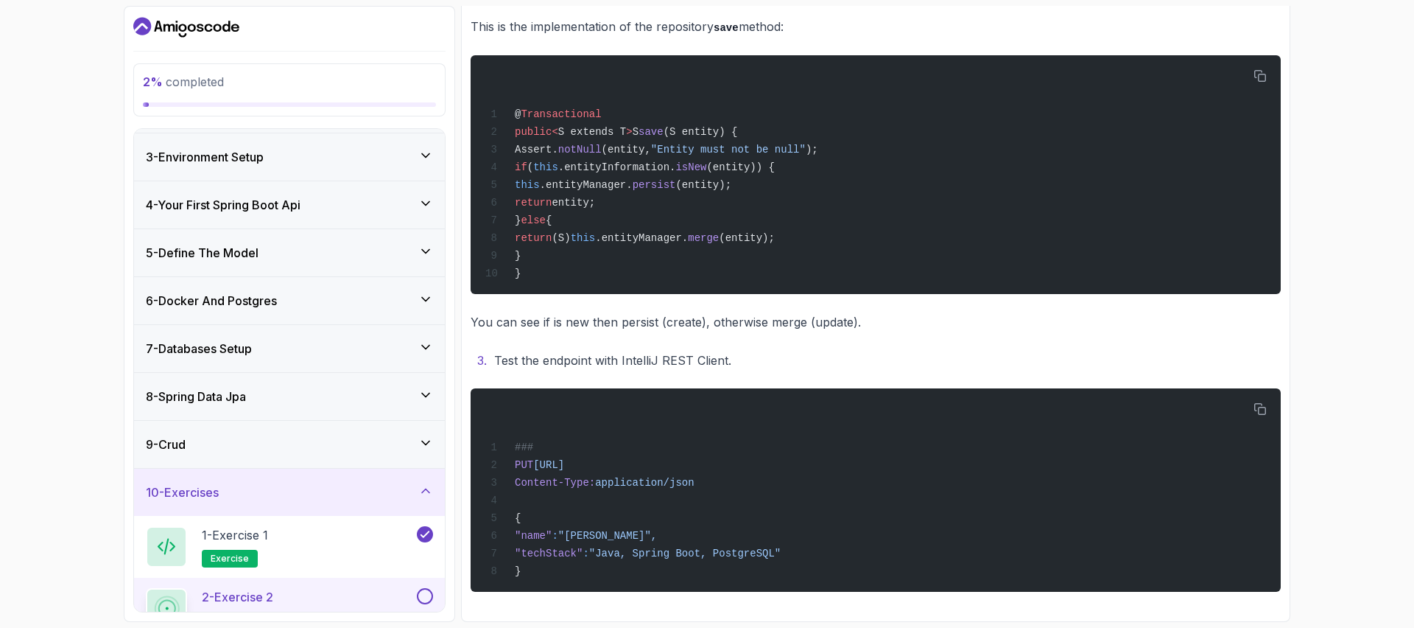
scroll to position [276, 0]
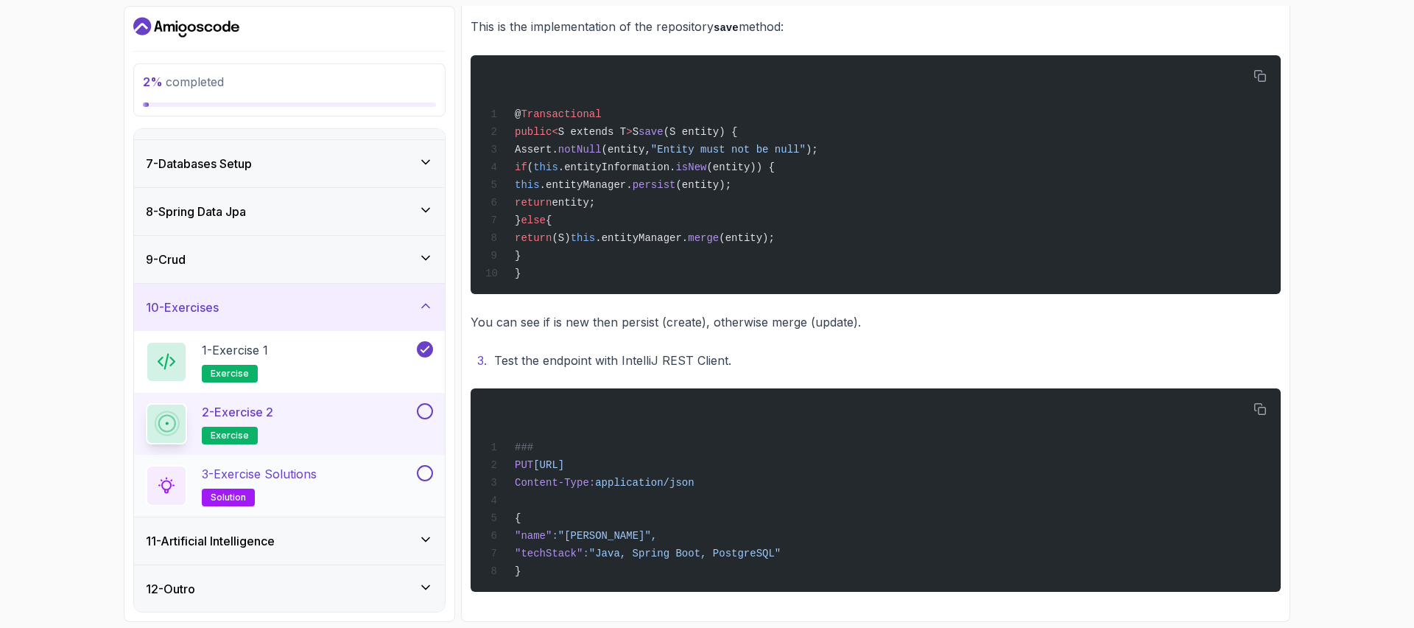
click at [287, 481] on p "3 - Exercise Solutions" at bounding box center [259, 474] width 115 height 18
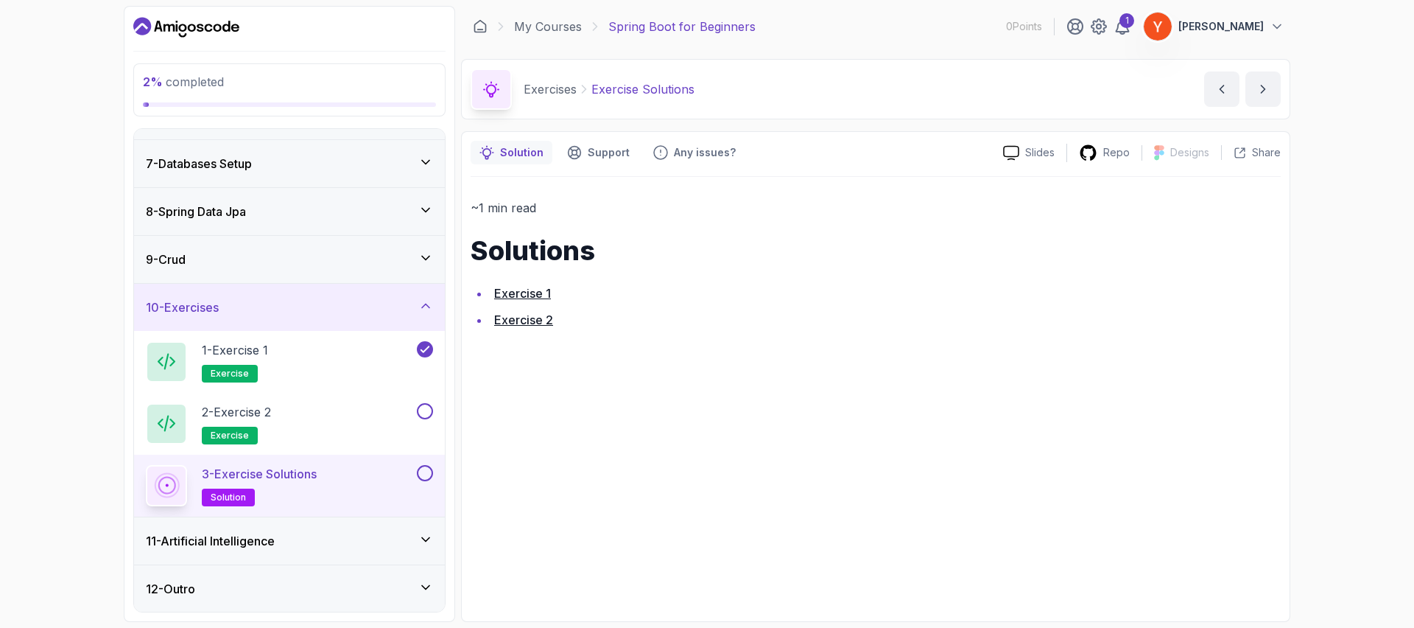
click at [516, 323] on link "Exercise 2" at bounding box center [523, 319] width 59 height 15
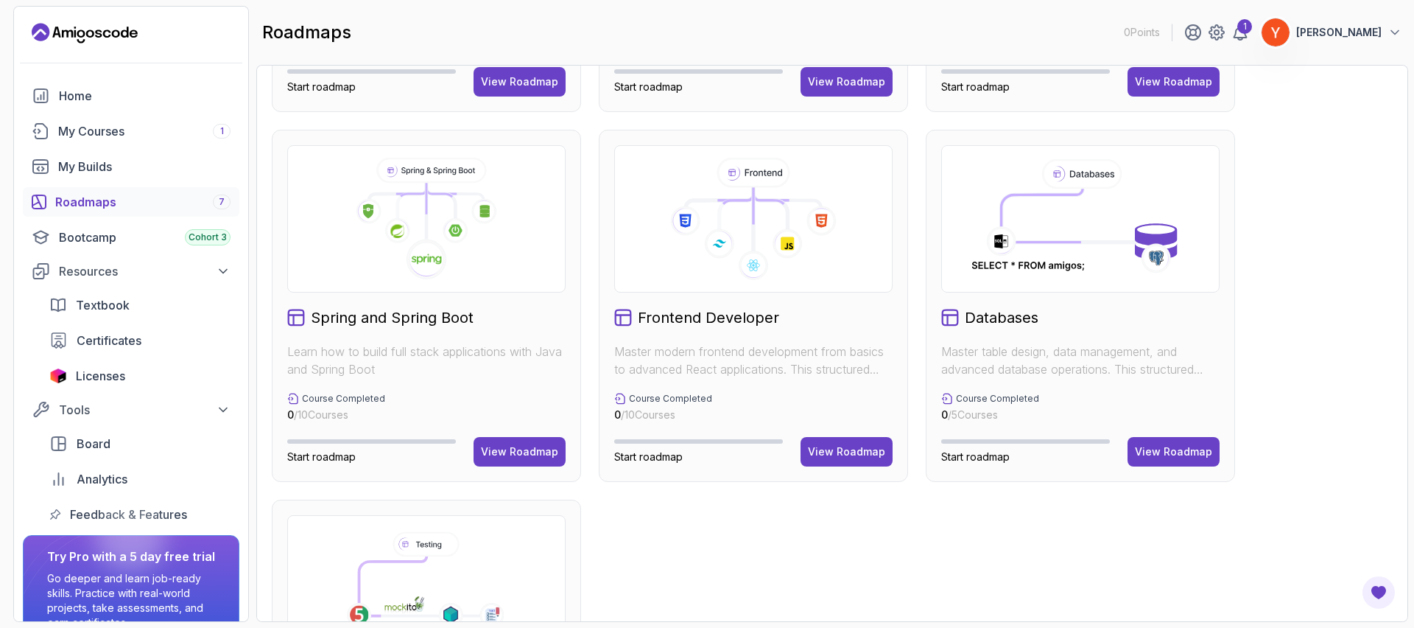
scroll to position [322, 0]
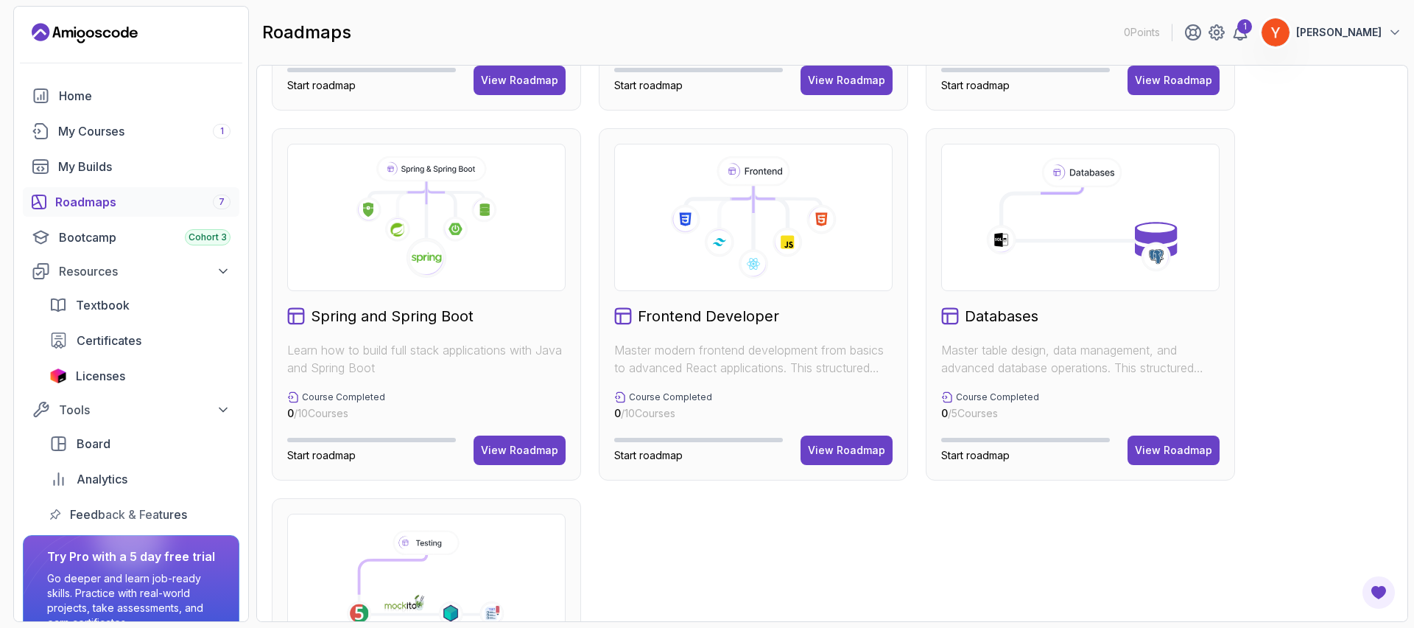
click at [742, 549] on div "Full Stack Professional v2 Master modern full-stack development with React, Nod…" at bounding box center [832, 304] width 1121 height 1092
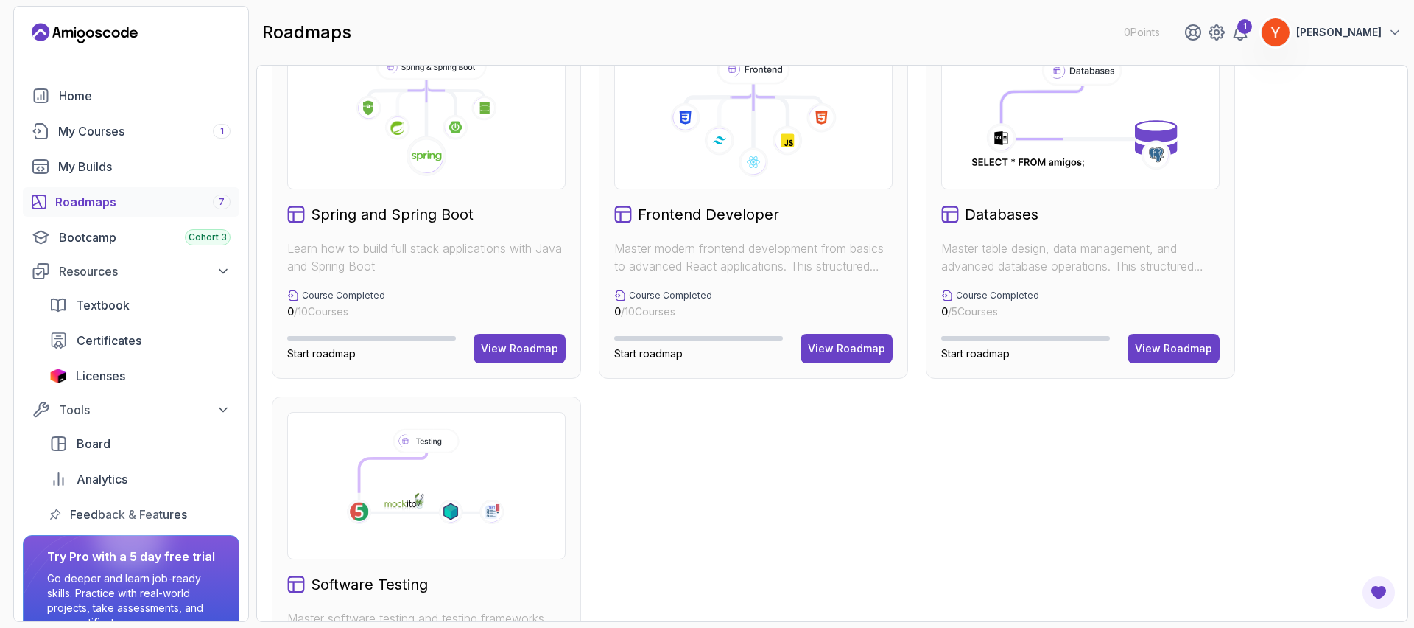
scroll to position [550, 0]
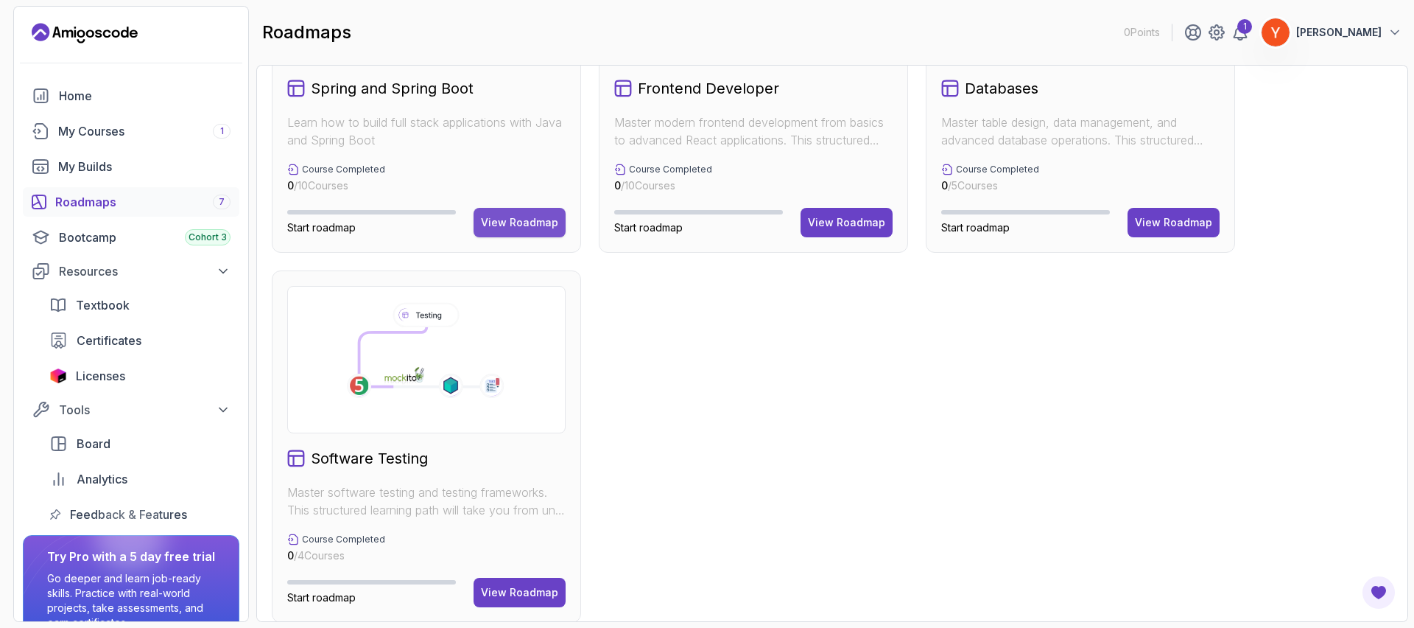
click at [536, 226] on div "View Roadmap" at bounding box center [519, 222] width 77 height 15
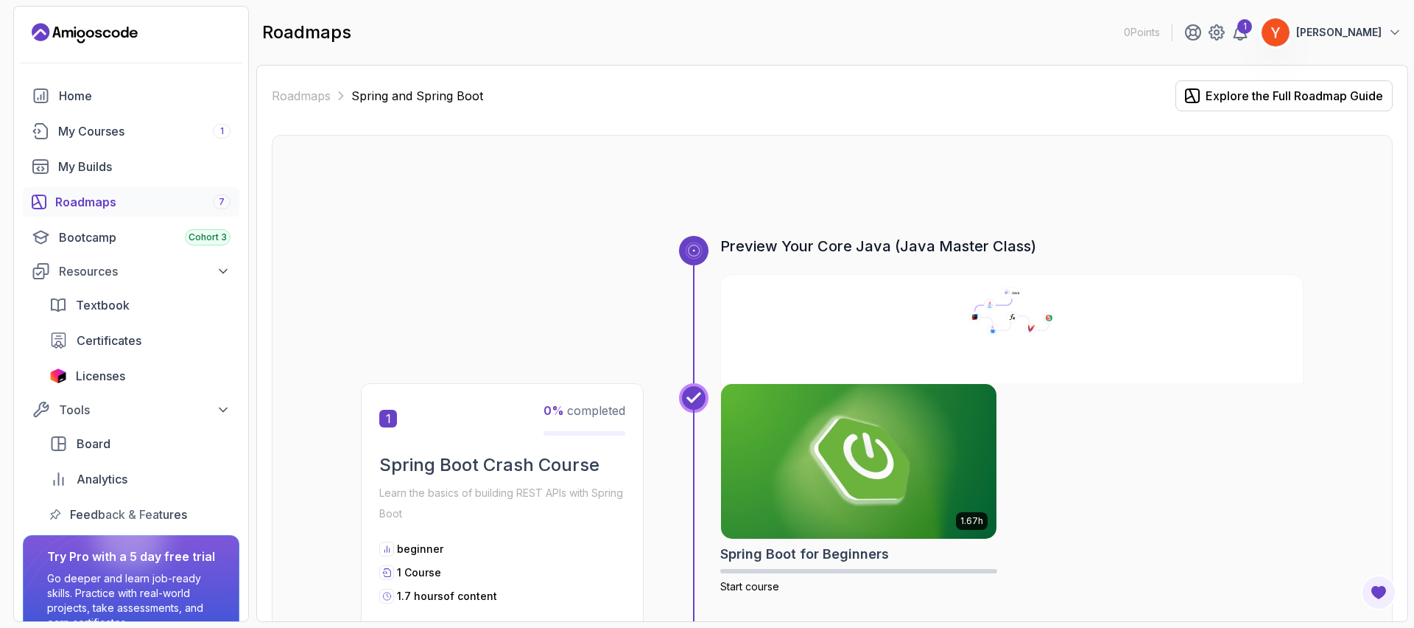
click at [1296, 203] on div at bounding box center [832, 200] width 943 height 71
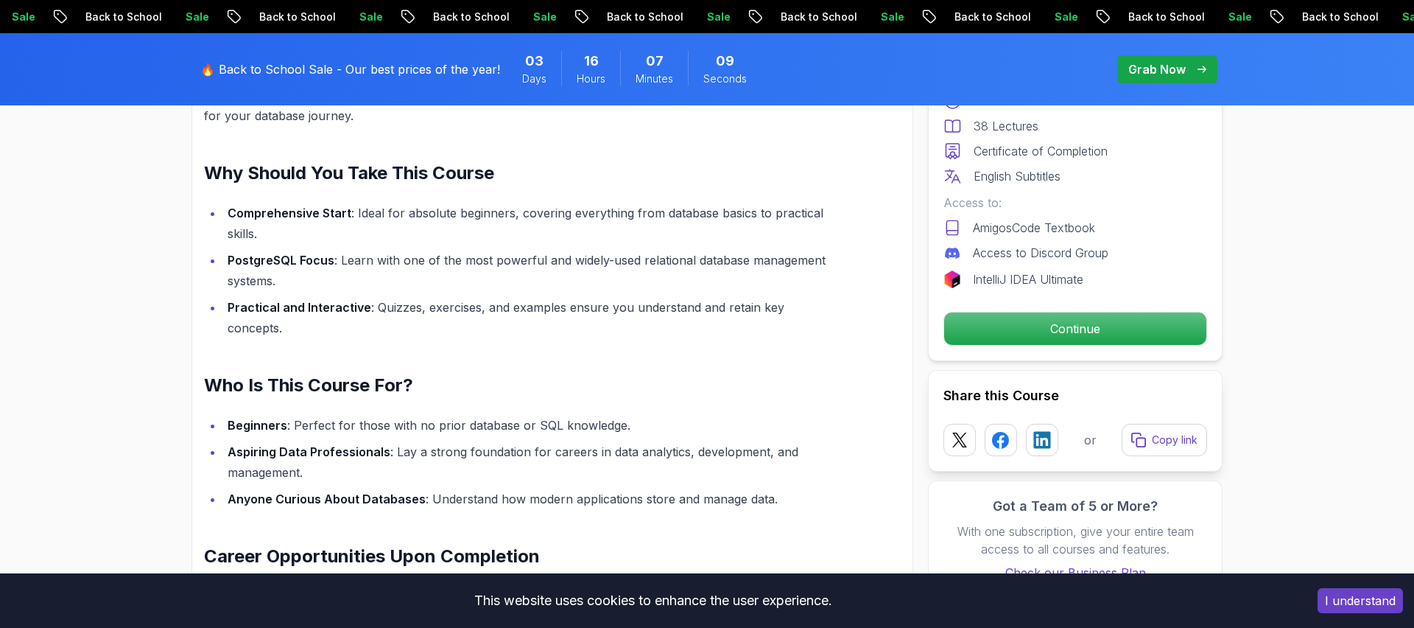
scroll to position [1053, 0]
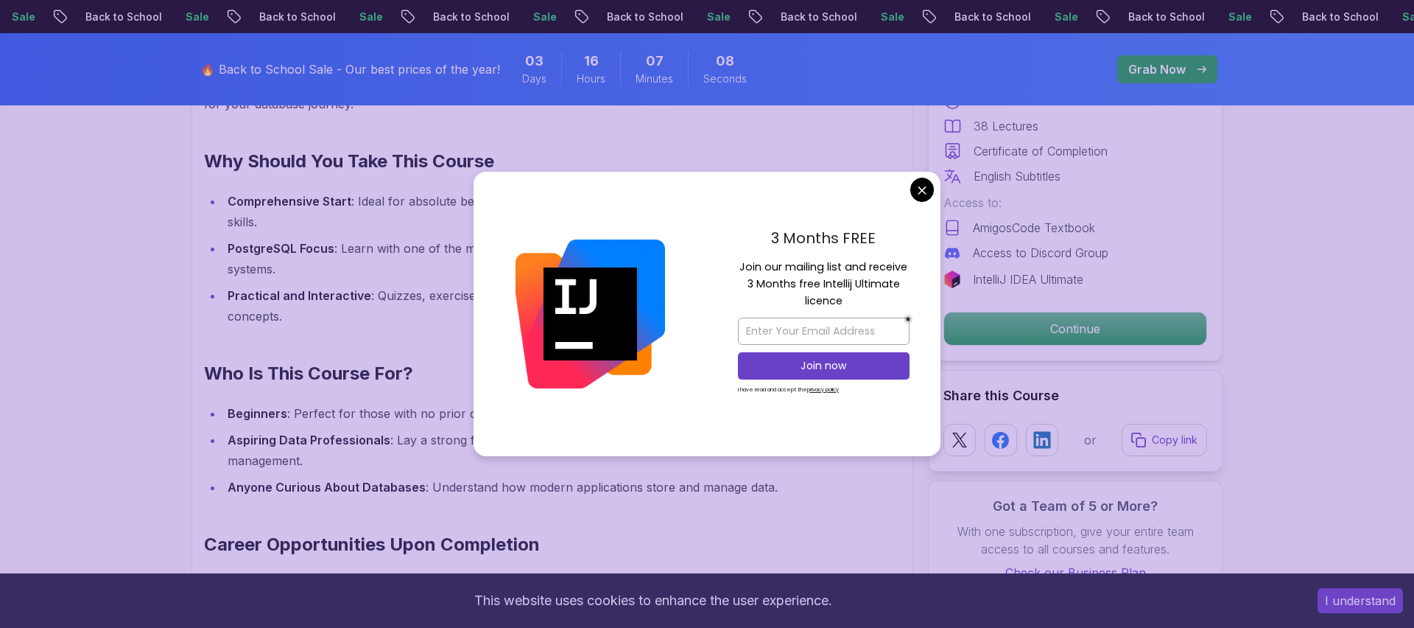
click at [688, 364] on div at bounding box center [591, 314] width 234 height 284
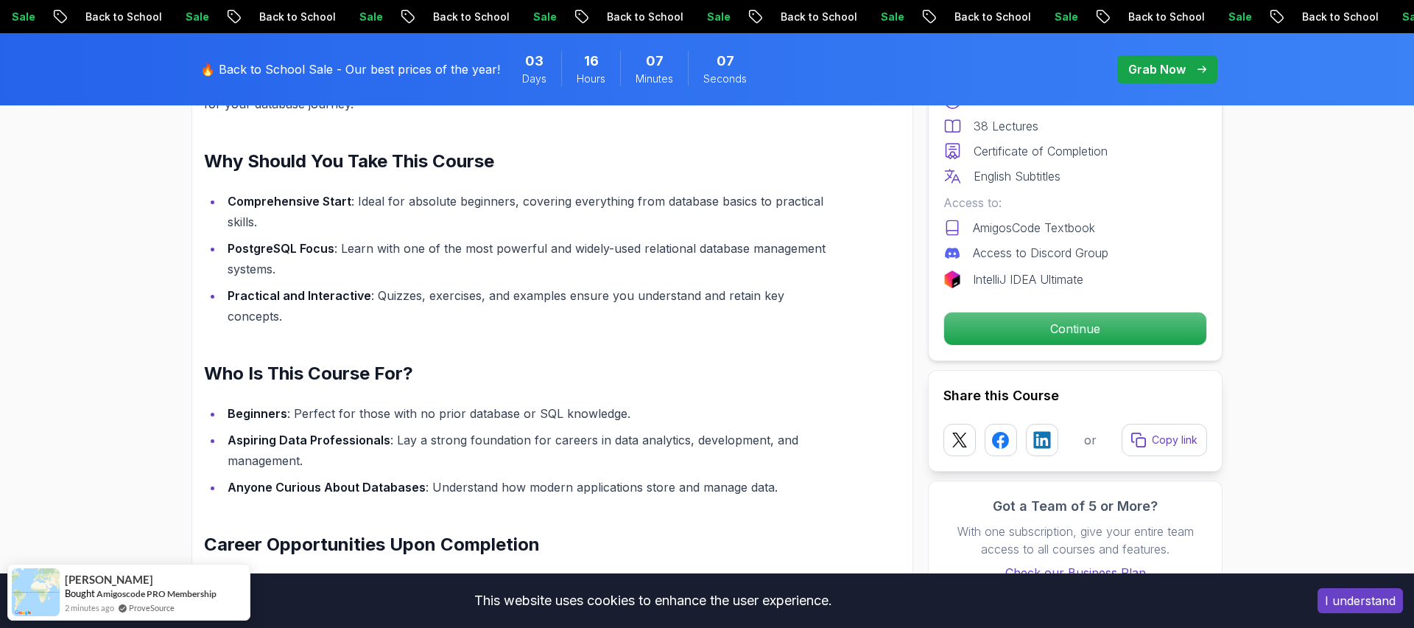
click at [701, 309] on li "Practical and Interactive : Quizzes, exercises, and examples ensure you underst…" at bounding box center [527, 305] width 608 height 41
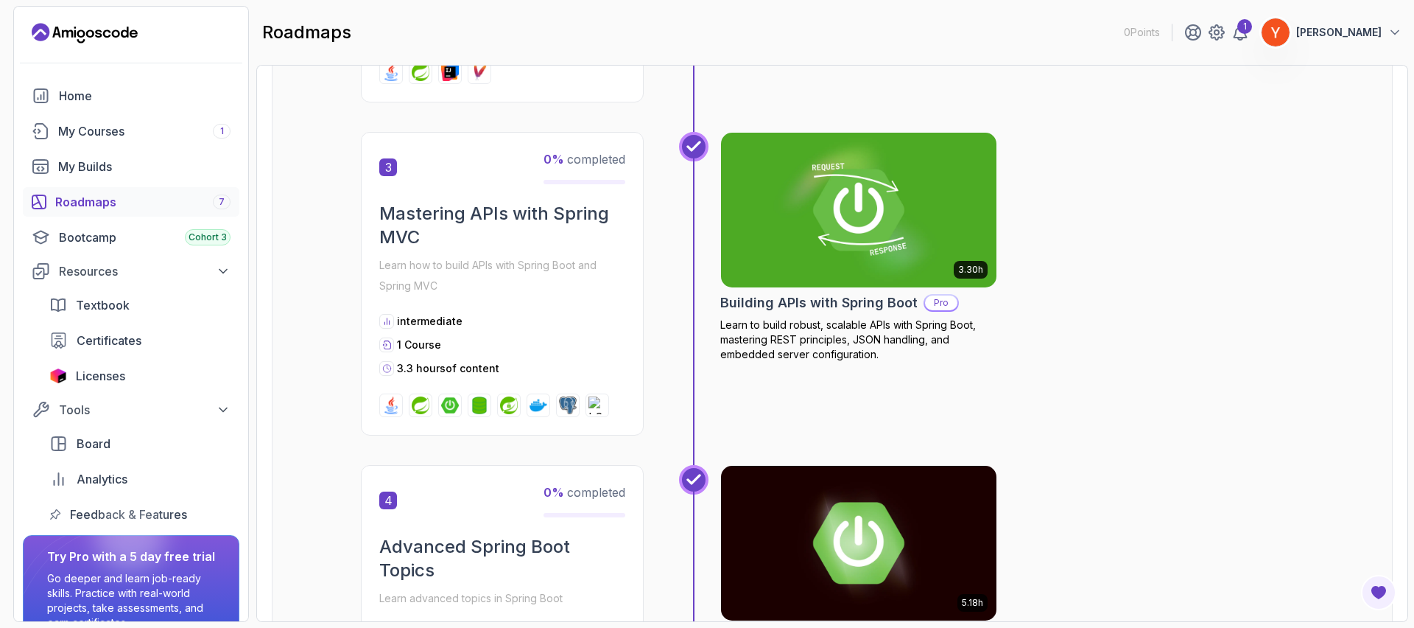
scroll to position [924, 0]
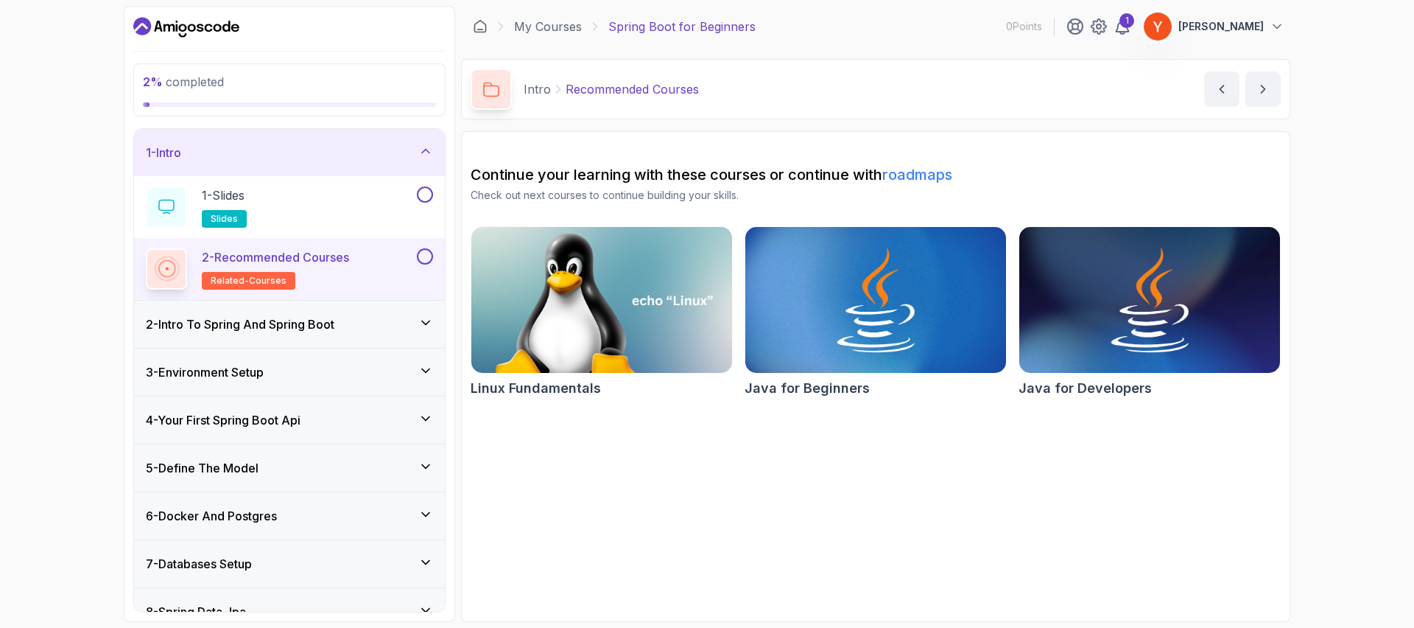
click at [765, 197] on p "Check out next courses to continue building your skills." at bounding box center [876, 195] width 810 height 15
click at [761, 189] on p "Check out next courses to continue building your skills." at bounding box center [876, 195] width 810 height 15
click at [735, 430] on section "Continue your learning with these courses or continue with roadmaps Check out n…" at bounding box center [875, 376] width 829 height 491
click at [1066, 307] on img at bounding box center [1150, 299] width 274 height 153
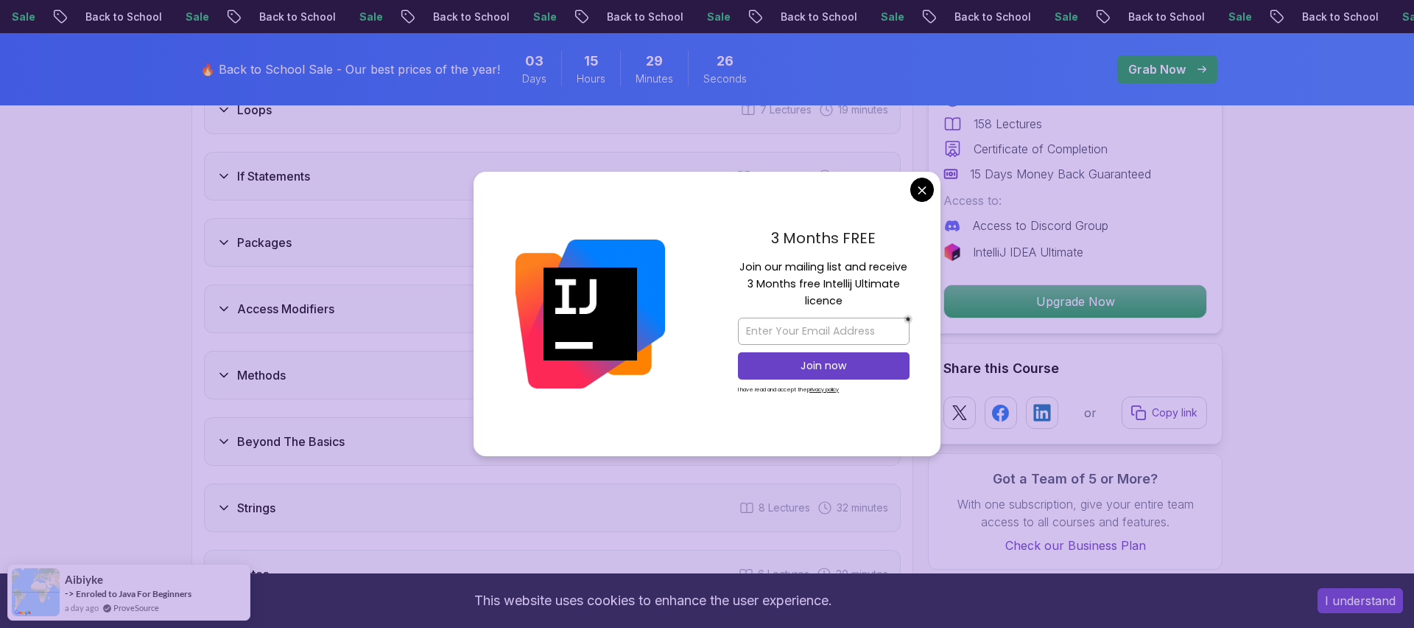
scroll to position [2182, 0]
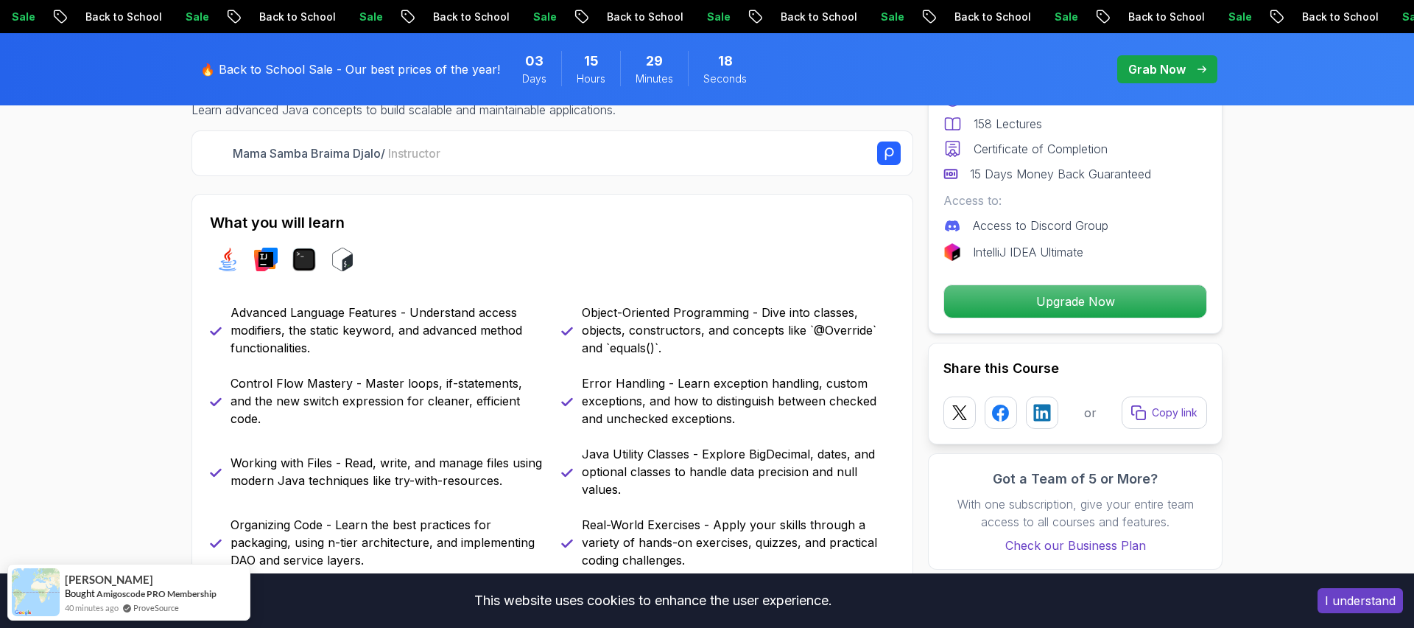
scroll to position [0, 0]
